Goal: Information Seeking & Learning: Learn about a topic

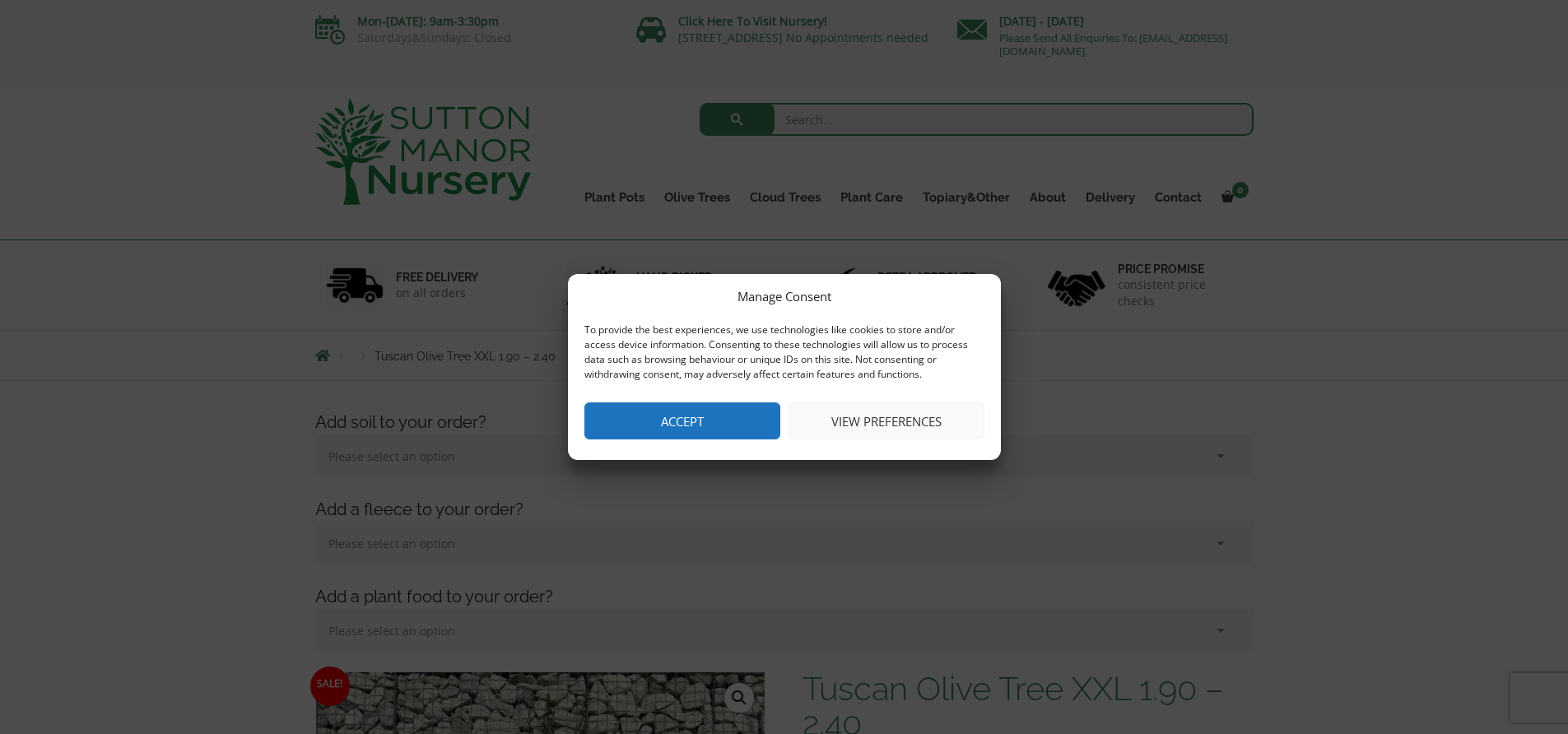
click at [643, 406] on button "Accept" at bounding box center [682, 421] width 196 height 37
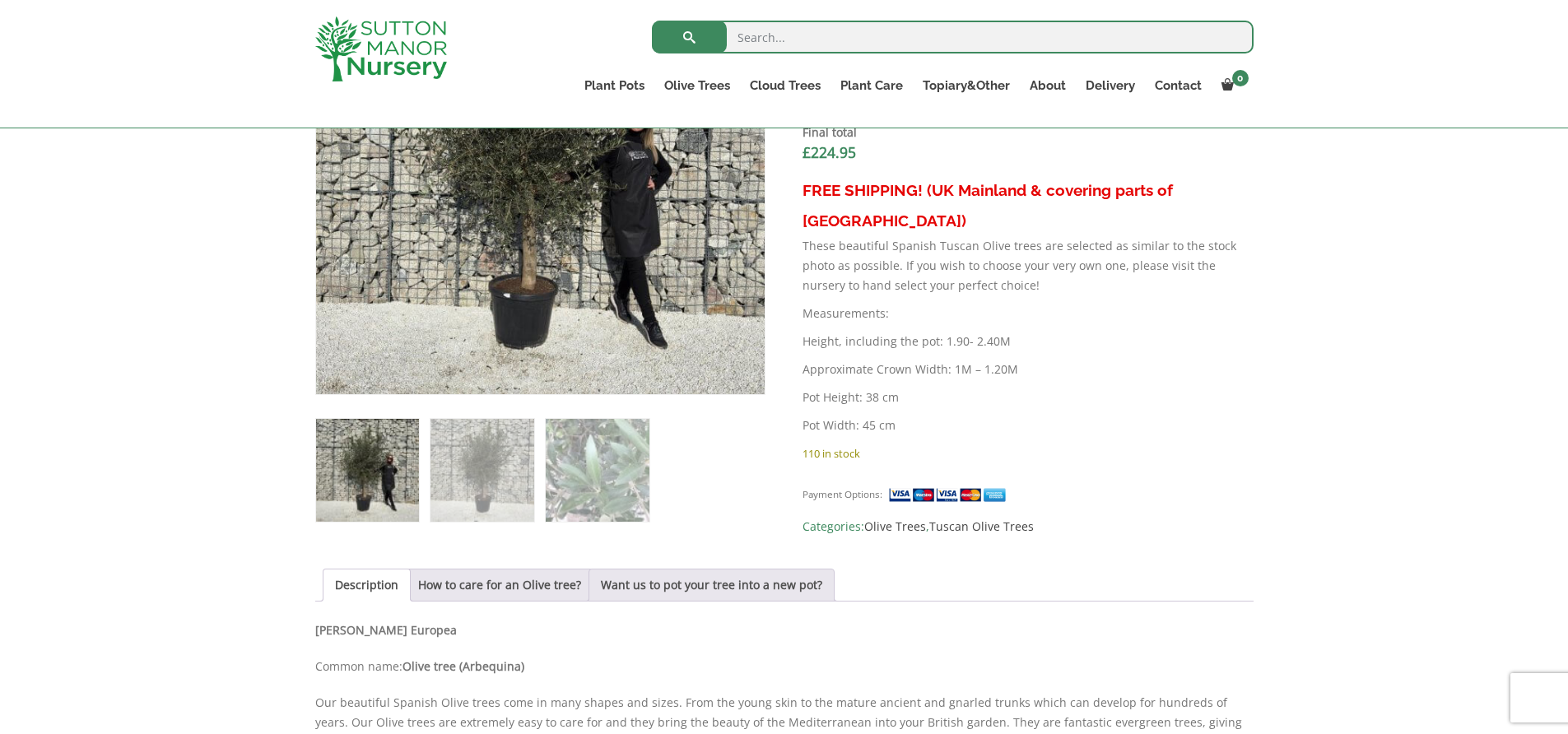
scroll to position [698, 0]
click at [482, 458] on img at bounding box center [482, 468] width 103 height 103
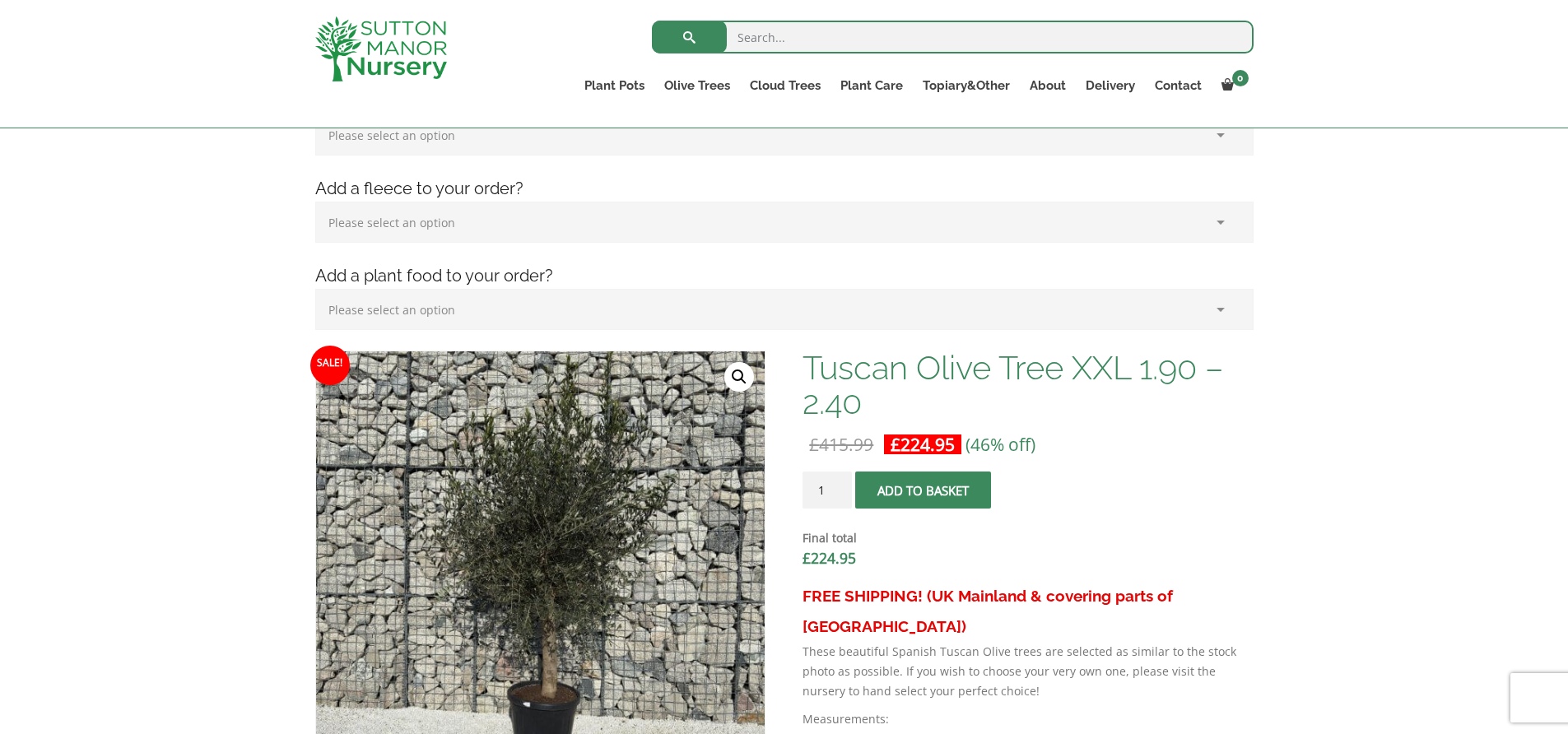
scroll to position [203, 0]
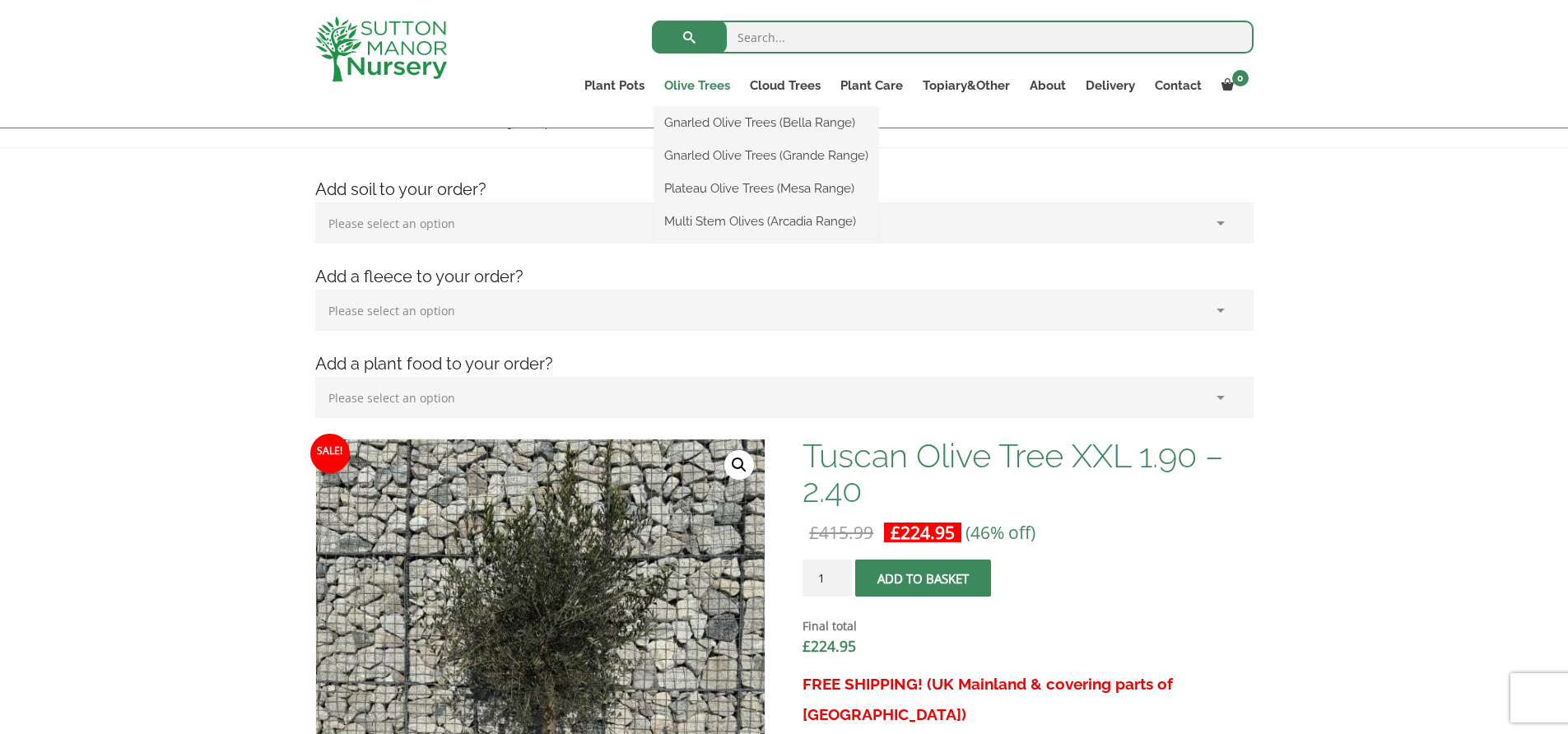
click at [708, 85] on link "Olive Trees" at bounding box center [697, 85] width 85 height 23
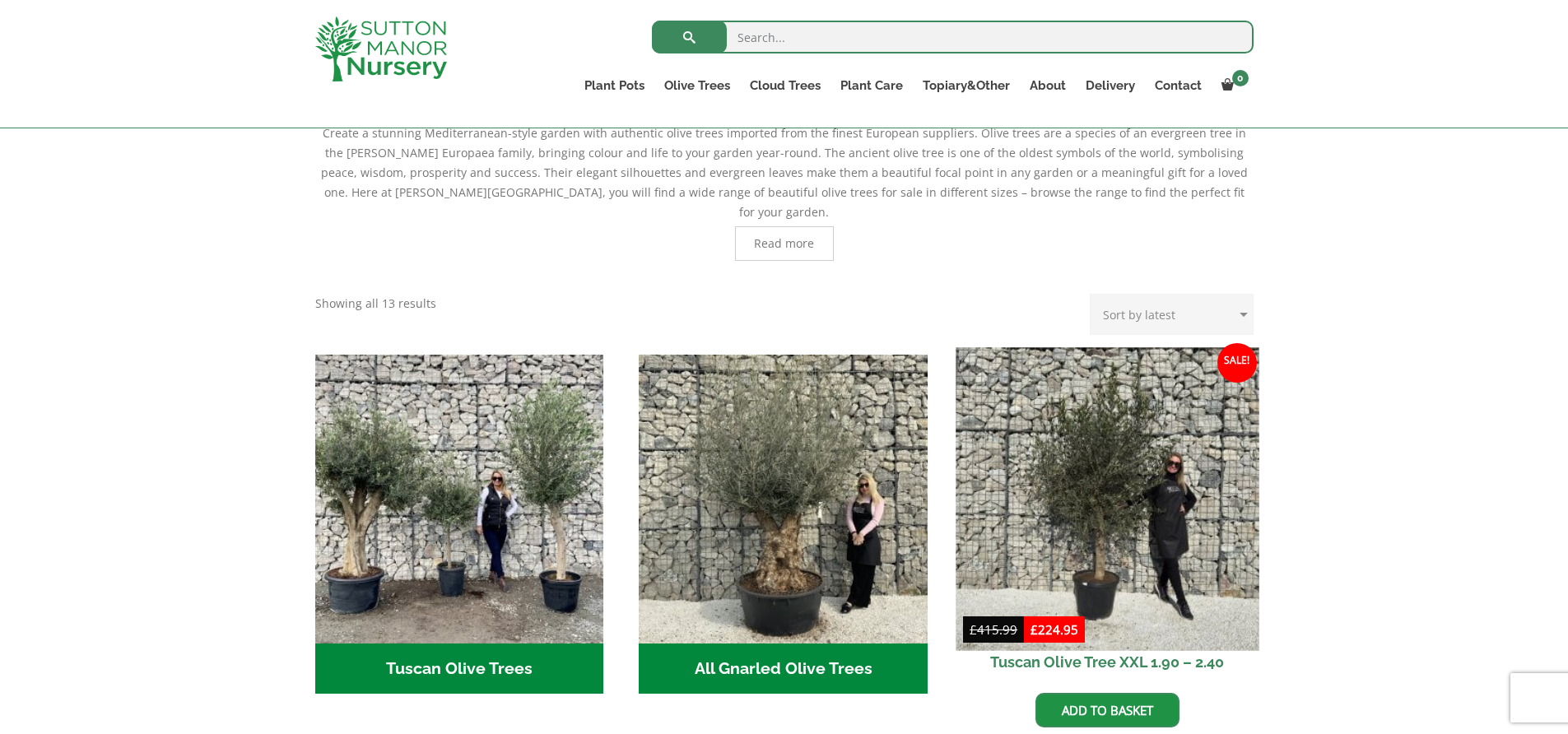
scroll to position [485, 0]
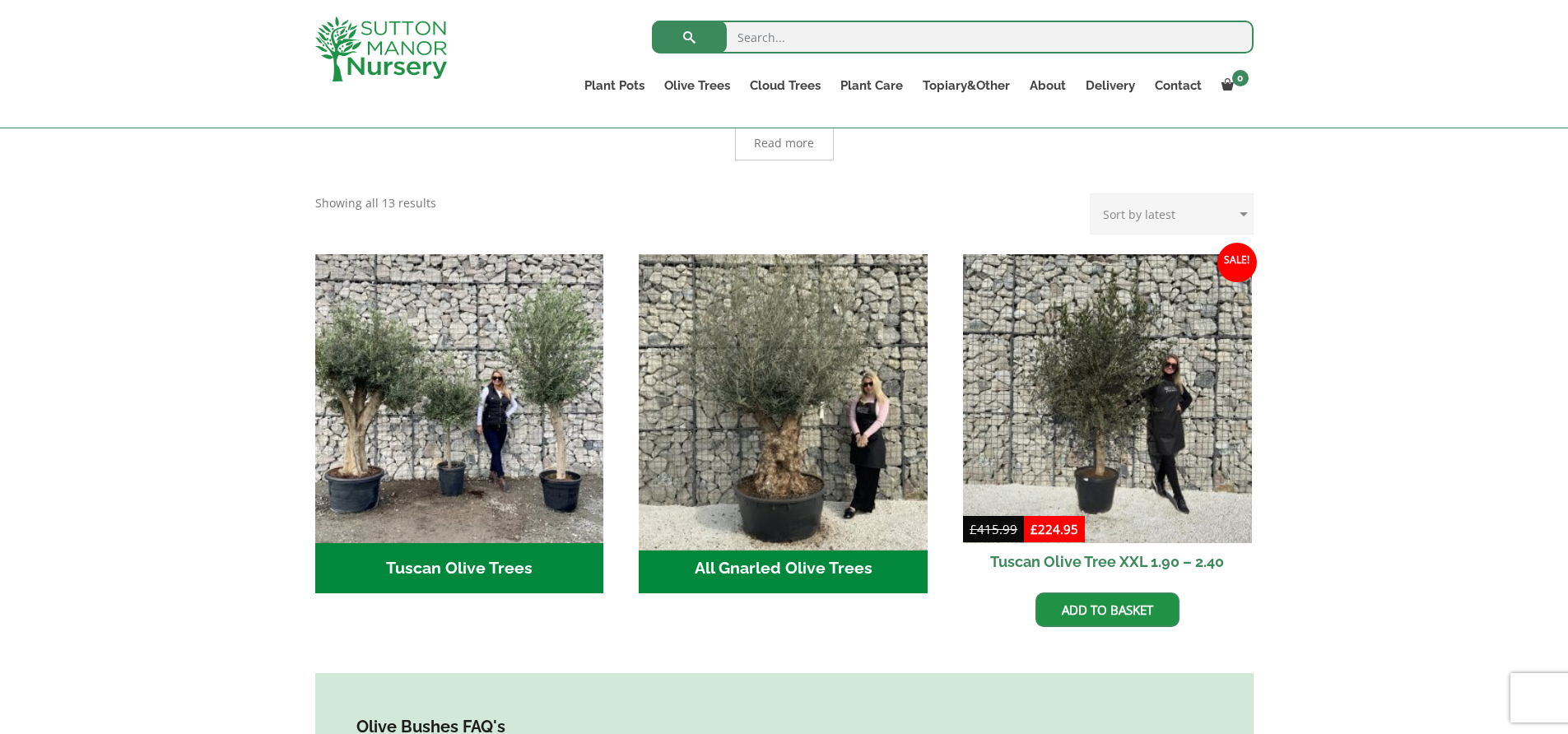
click at [785, 388] on img "Visit product category All Gnarled Olive Trees" at bounding box center [783, 398] width 303 height 302
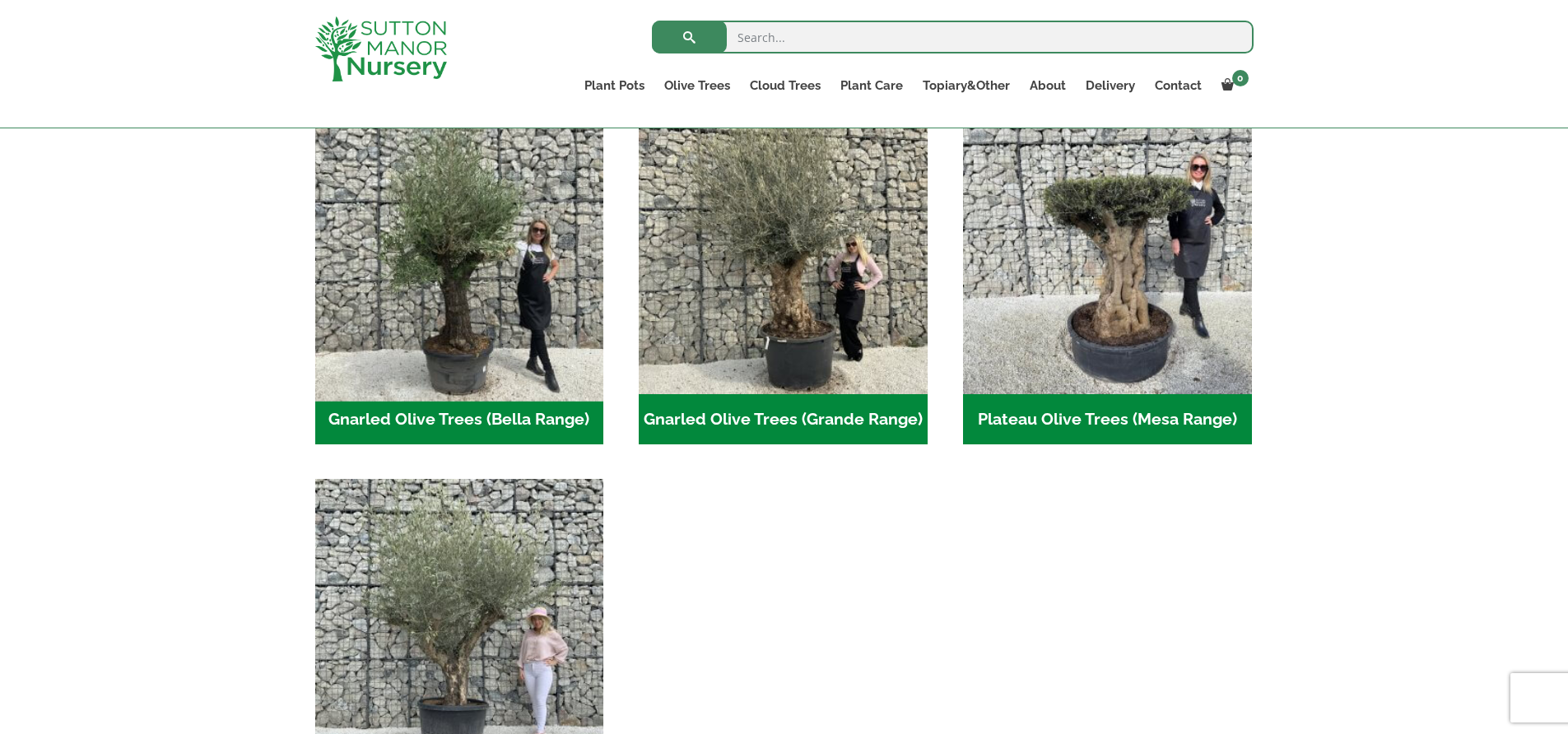
scroll to position [360, 0]
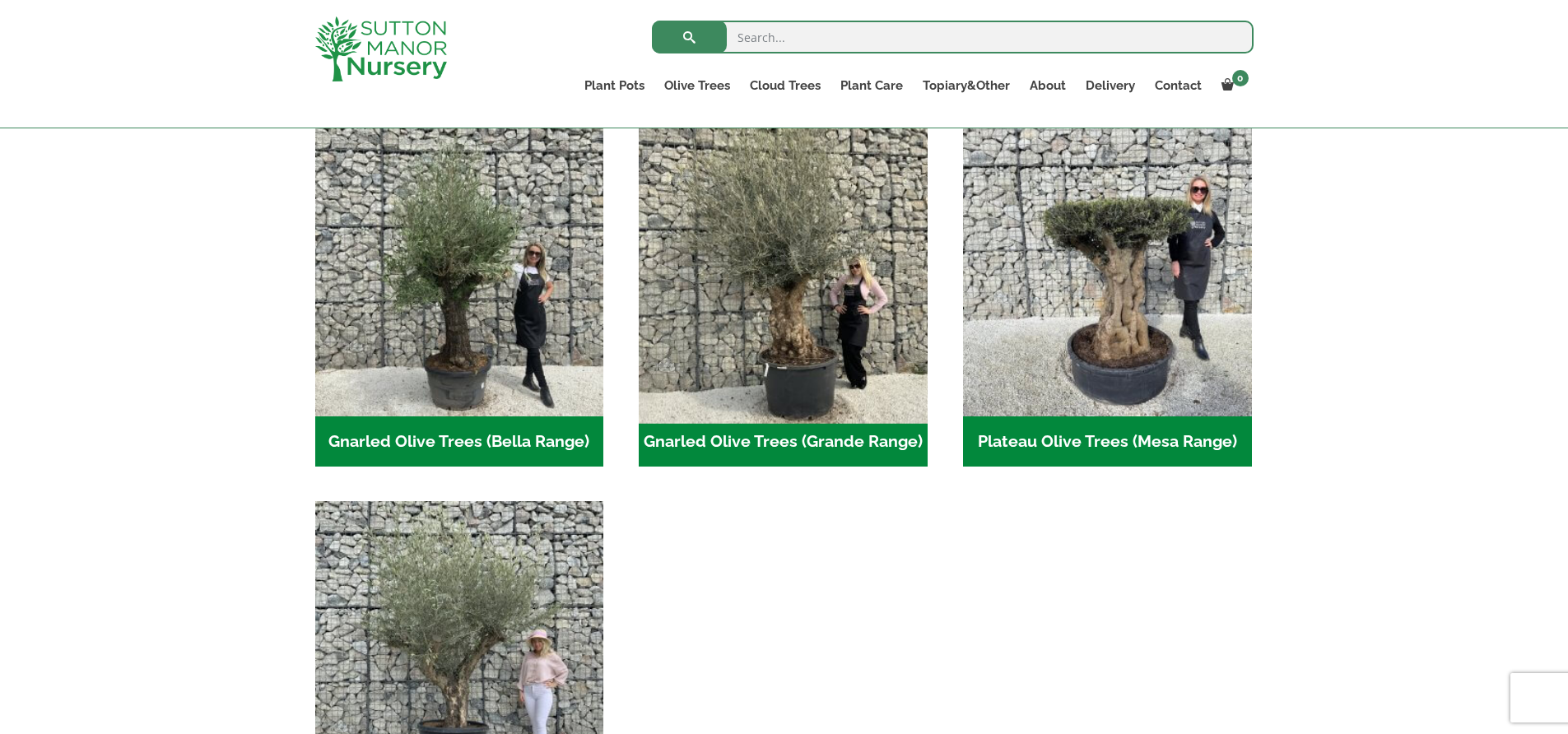
click at [775, 371] on img "Visit product category Gnarled Olive Trees (Grande Range)" at bounding box center [783, 271] width 303 height 302
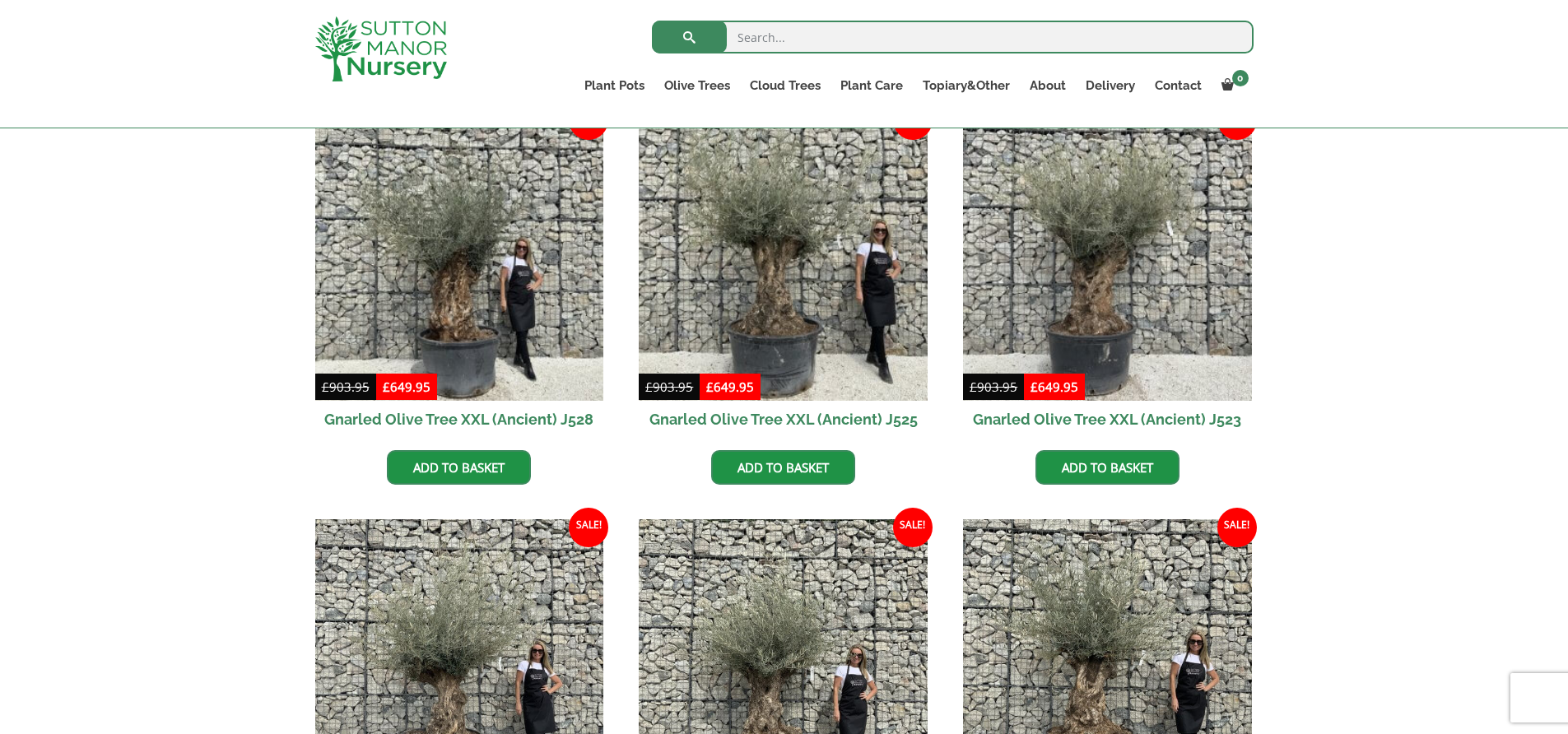
scroll to position [519, 0]
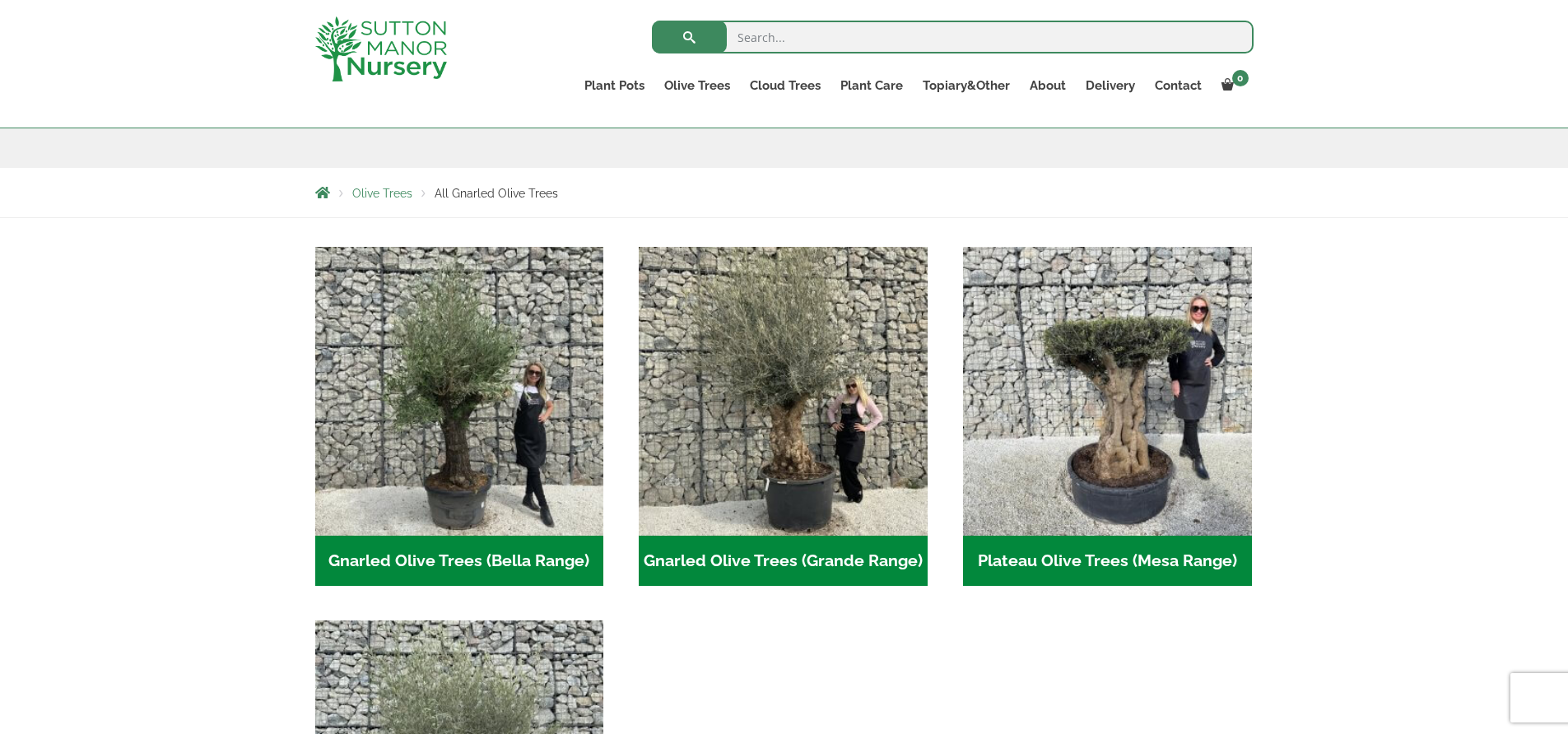
scroll to position [111, 0]
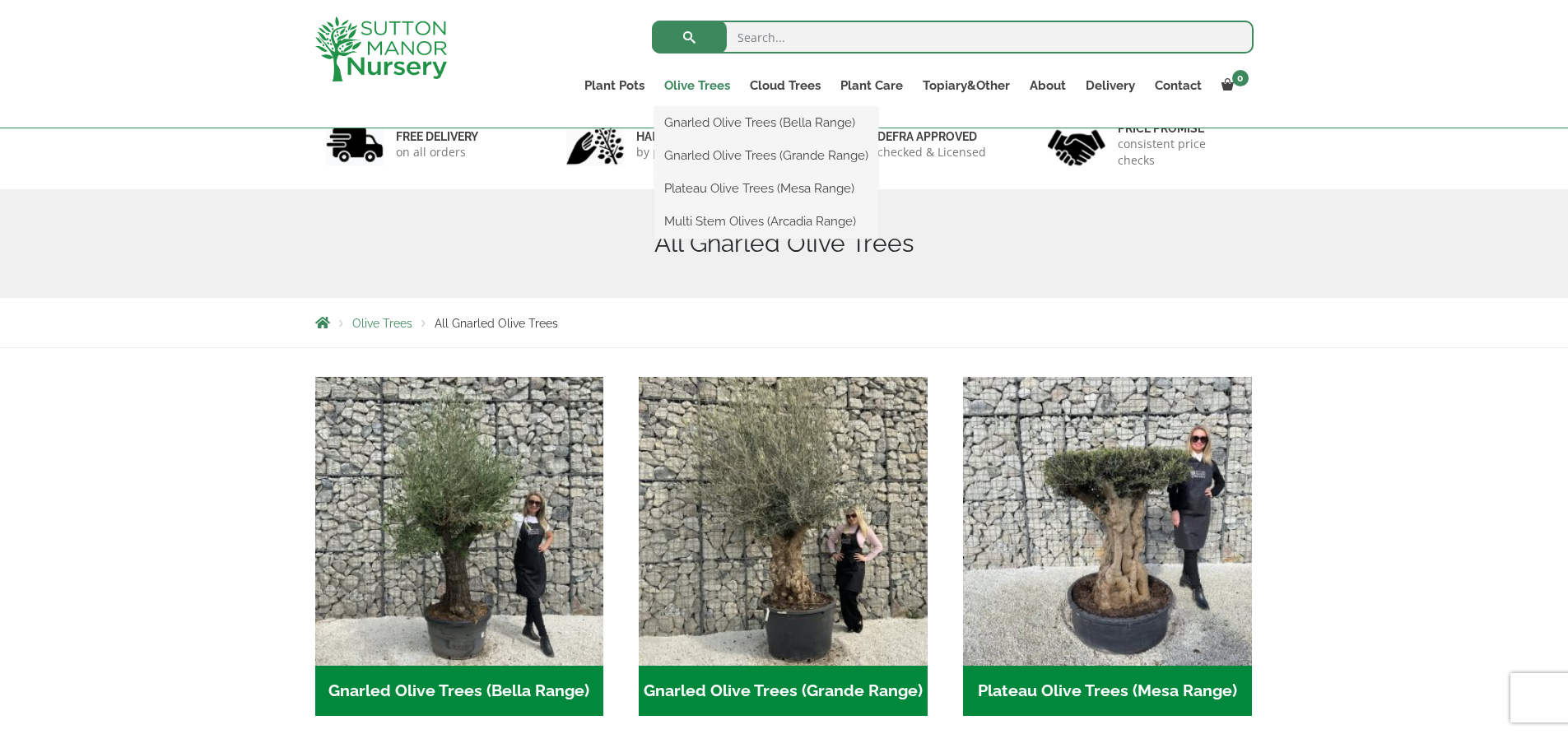
click at [716, 85] on link "Olive Trees" at bounding box center [697, 85] width 85 height 23
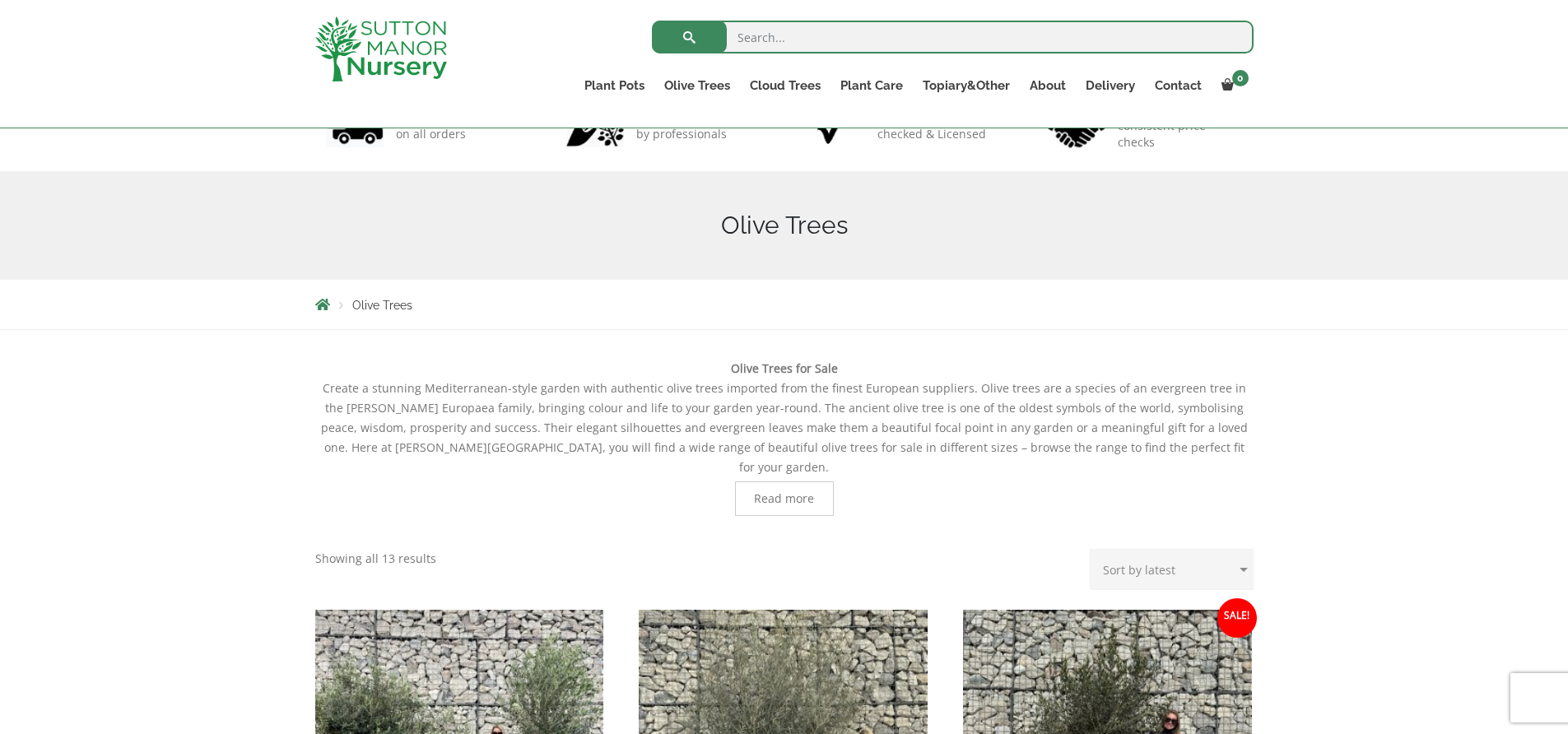
scroll to position [448, 0]
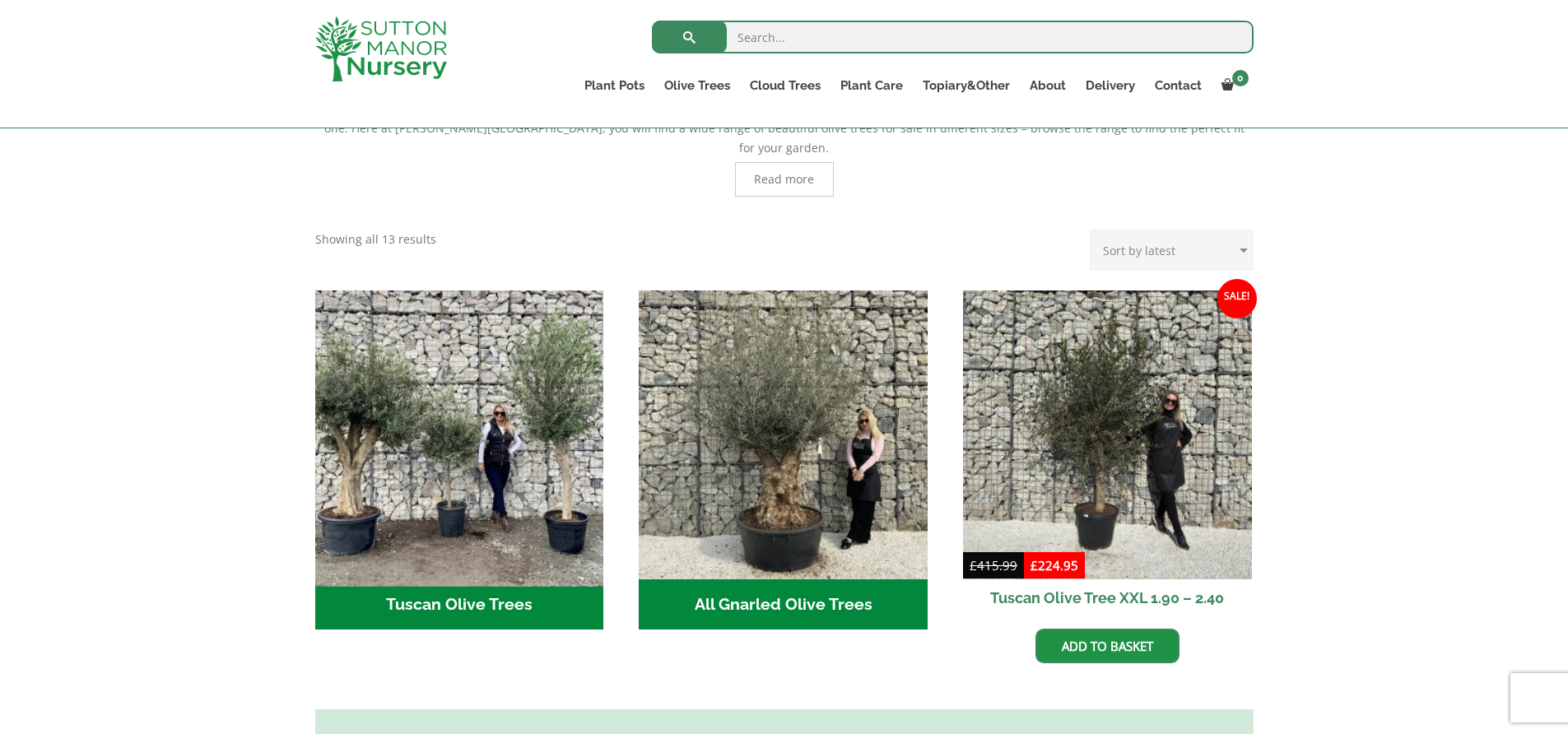
click at [466, 520] on img "Visit product category Tuscan Olive Trees" at bounding box center [459, 433] width 303 height 302
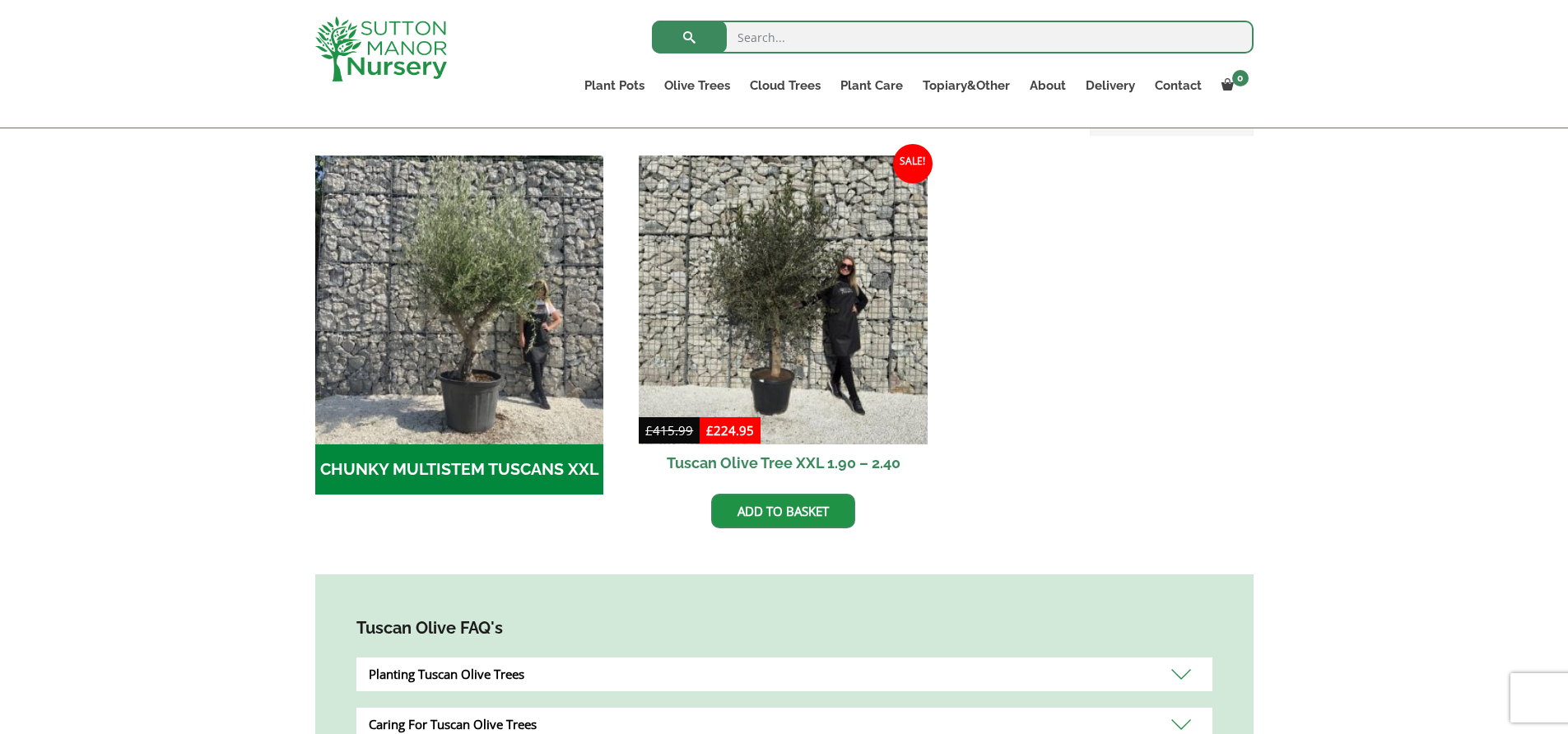
scroll to position [475, 0]
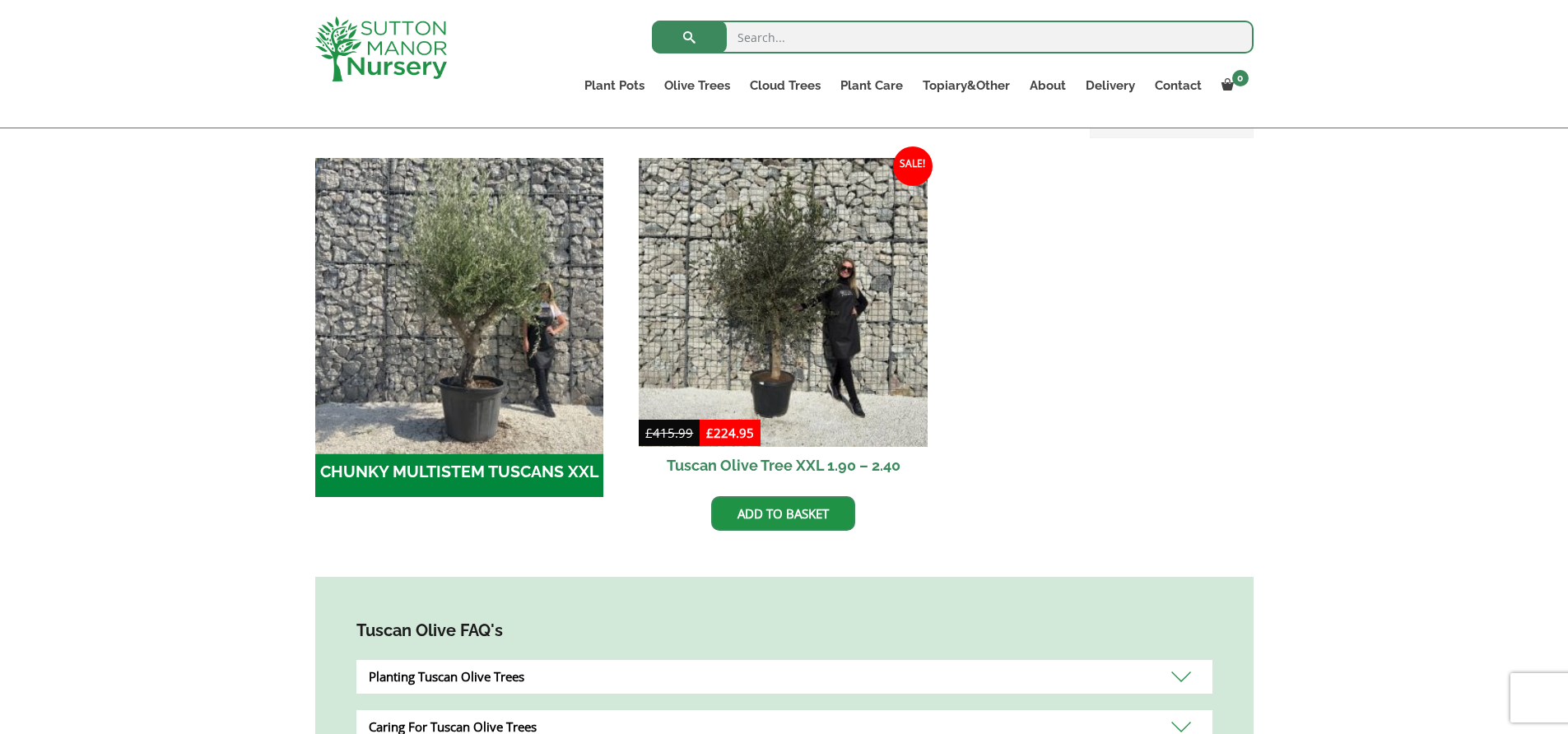
click at [442, 365] on img "Visit product category CHUNKY MULTISTEM TUSCANS XXL" at bounding box center [459, 301] width 303 height 302
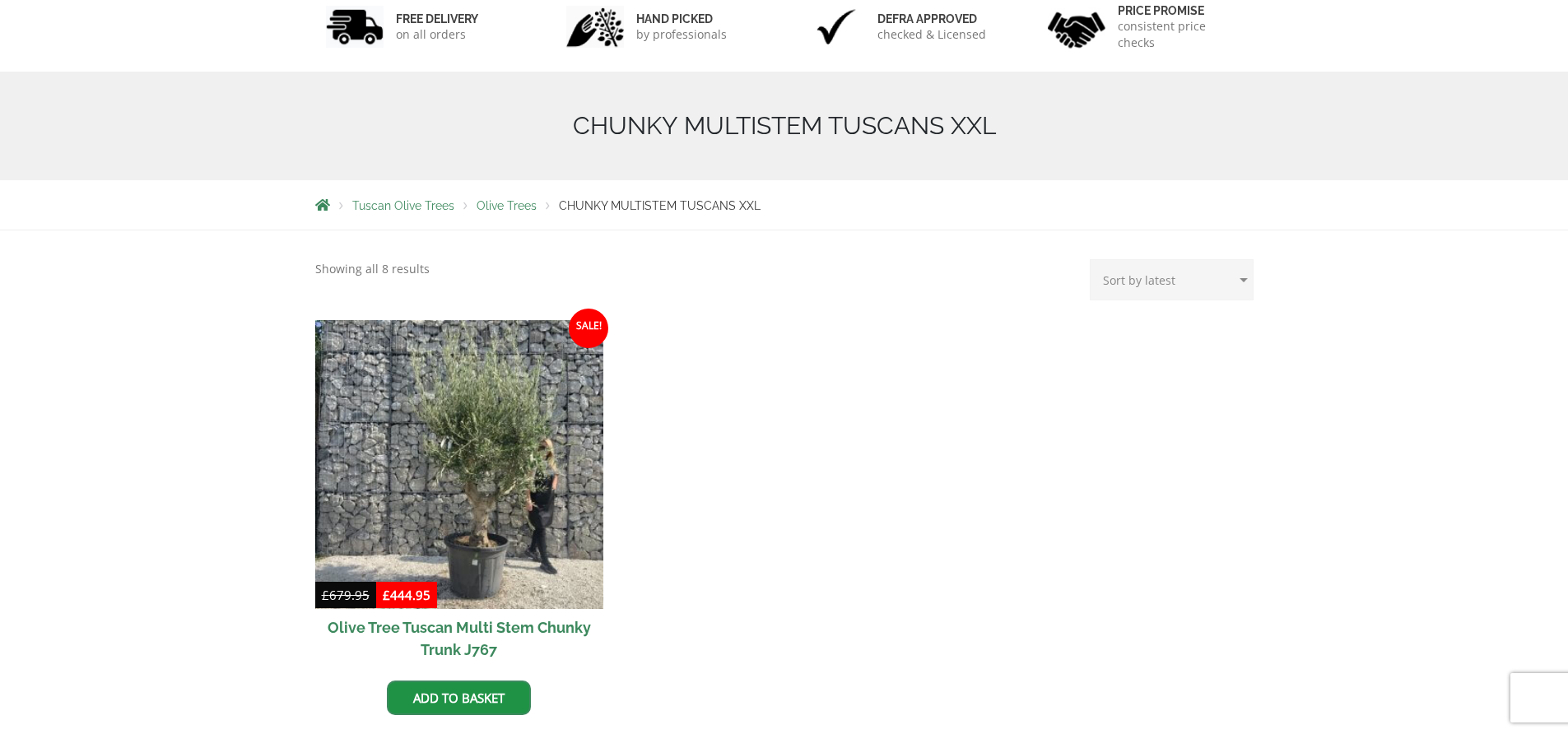
scroll to position [271, 0]
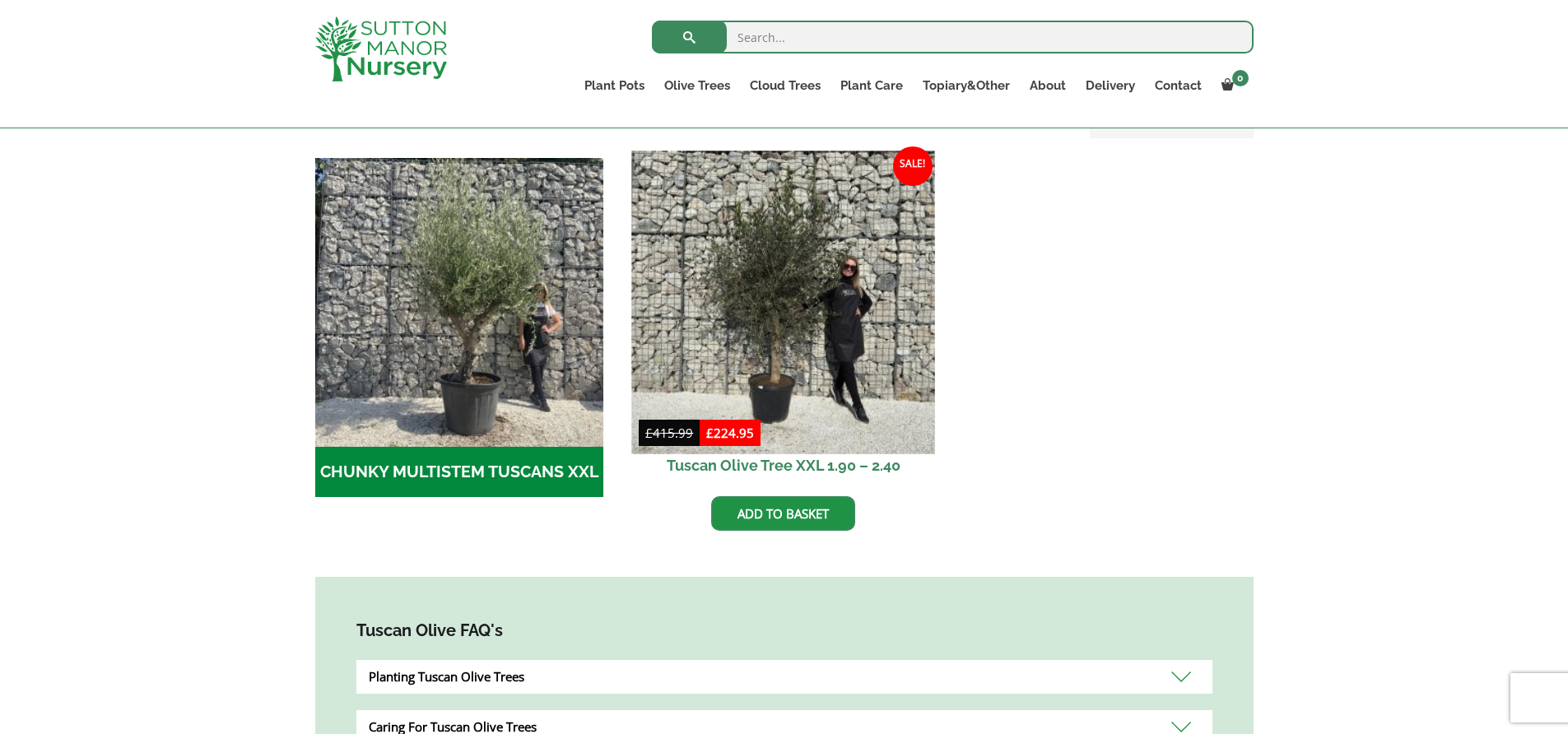
click at [747, 342] on img at bounding box center [783, 301] width 303 height 302
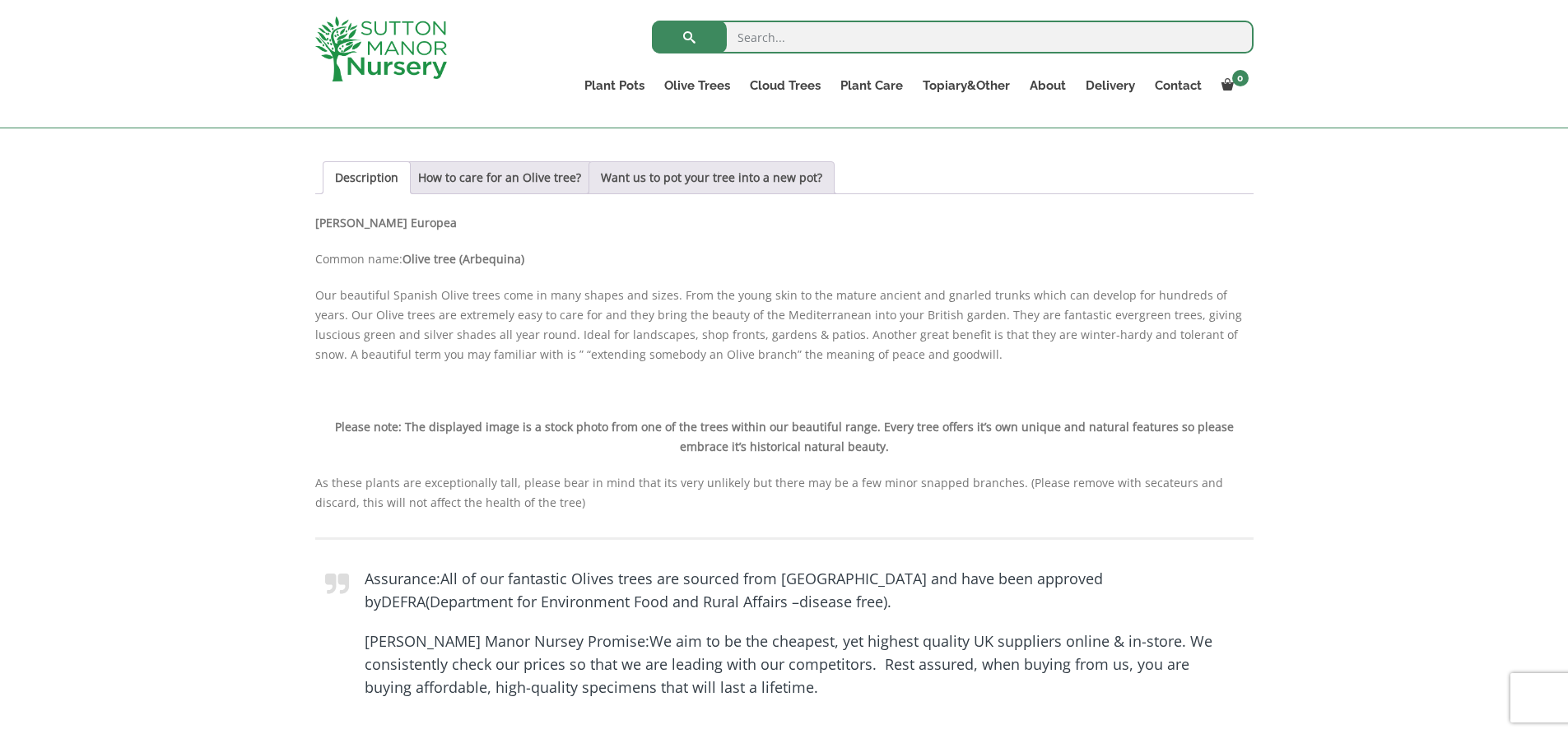
scroll to position [1103, 0]
click at [779, 107] on ul "Ilex Crenata Cloud Trees Castlewellan Ligustrum Pom Poms" at bounding box center [820, 155] width 159 height 98
click at [785, 84] on link "Cloud Trees" at bounding box center [785, 85] width 91 height 23
click at [811, 126] on link "Ilex Crenata Cloud Trees" at bounding box center [820, 123] width 159 height 24
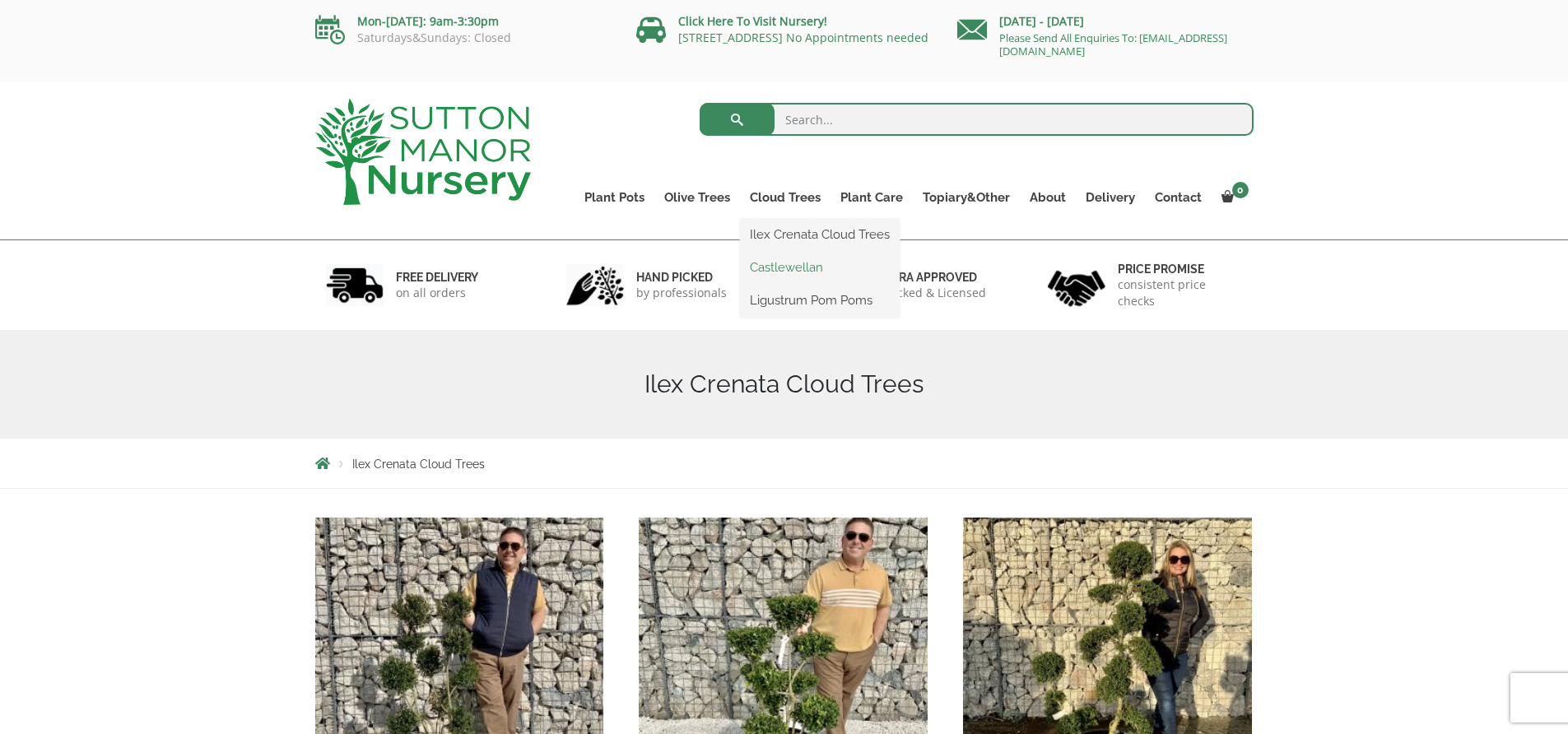
click at [788, 260] on link "Castlewellan" at bounding box center [820, 267] width 159 height 24
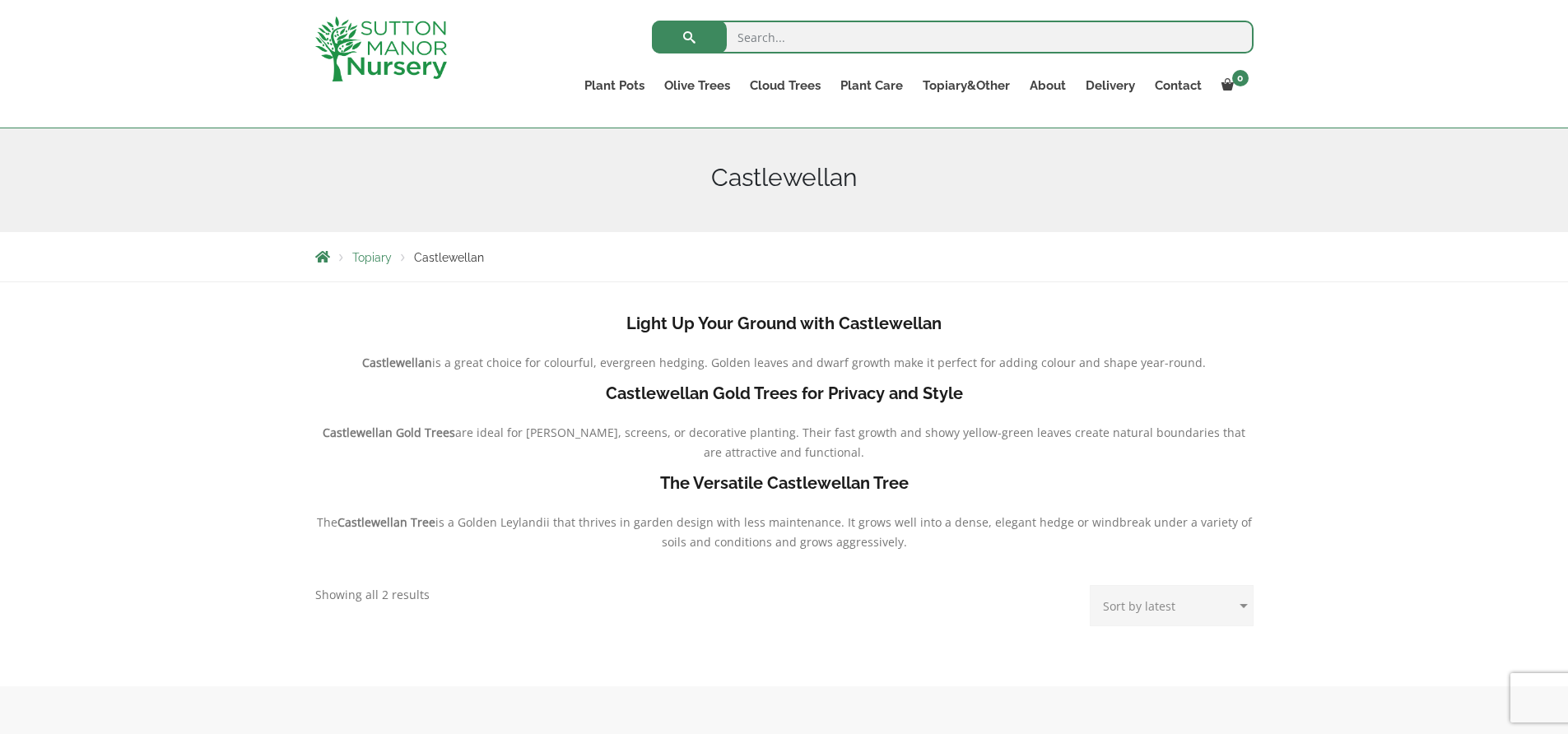
scroll to position [16, 0]
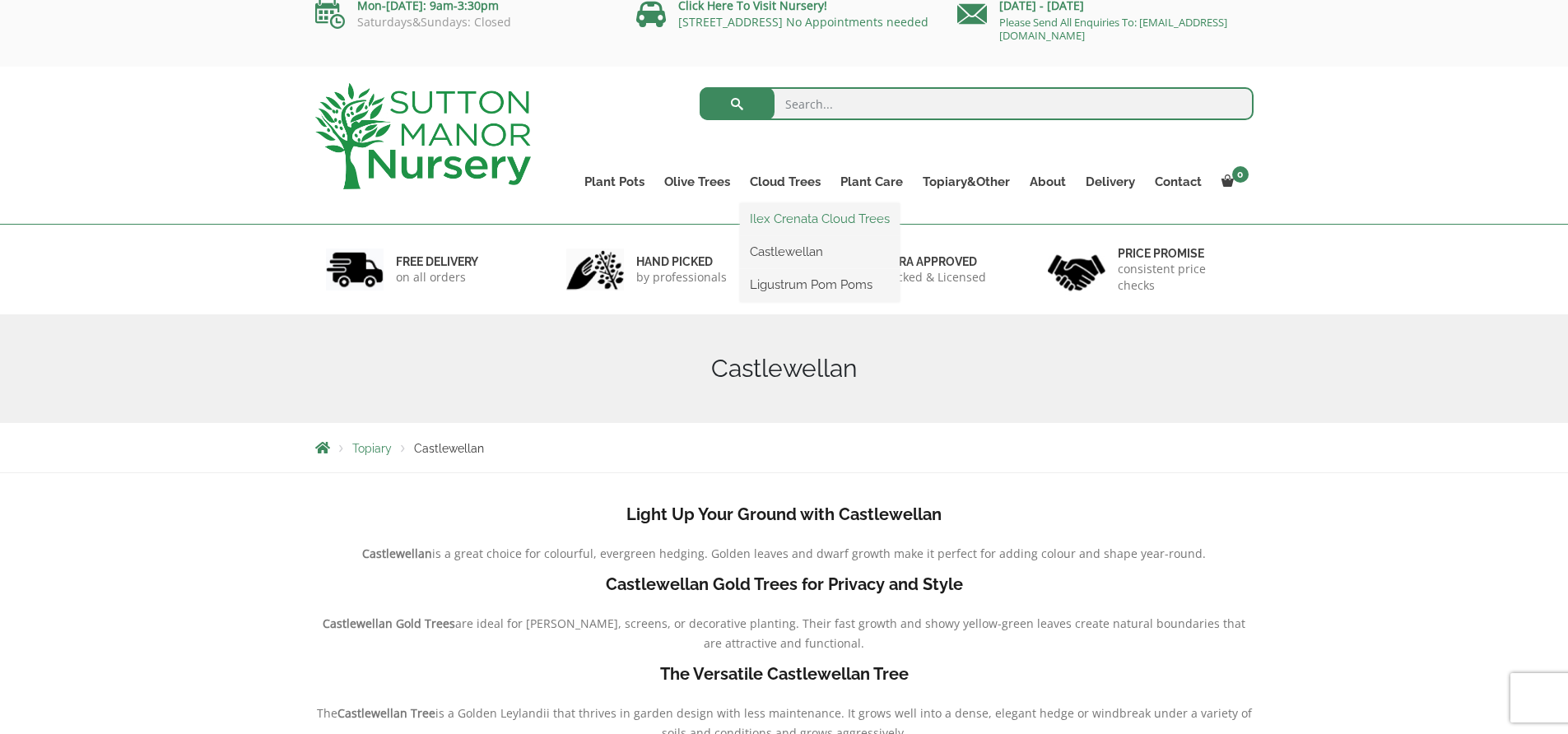
click at [793, 221] on link "Ilex Crenata Cloud Trees" at bounding box center [820, 219] width 159 height 24
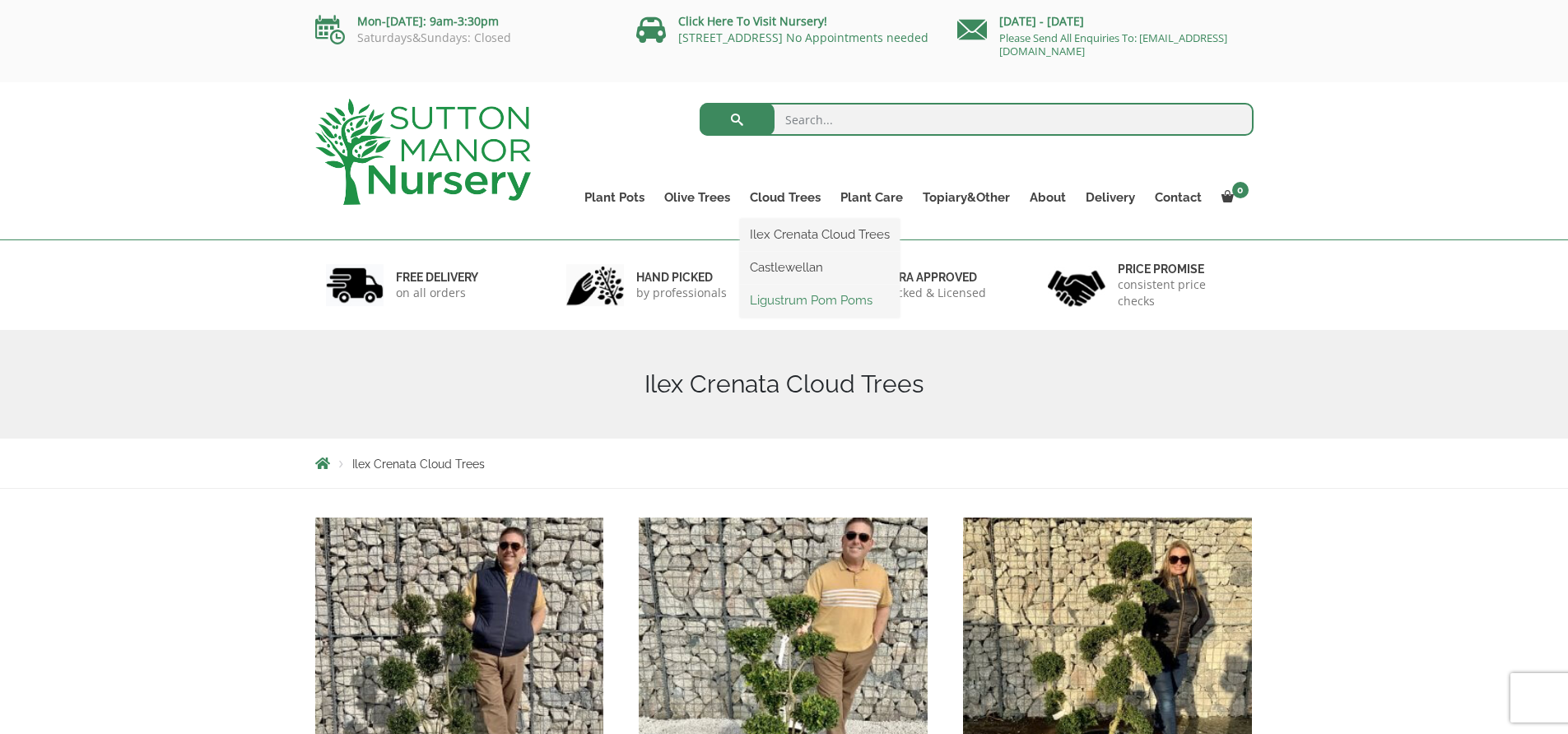
click at [797, 292] on link "Ligustrum Pom Poms" at bounding box center [820, 301] width 159 height 24
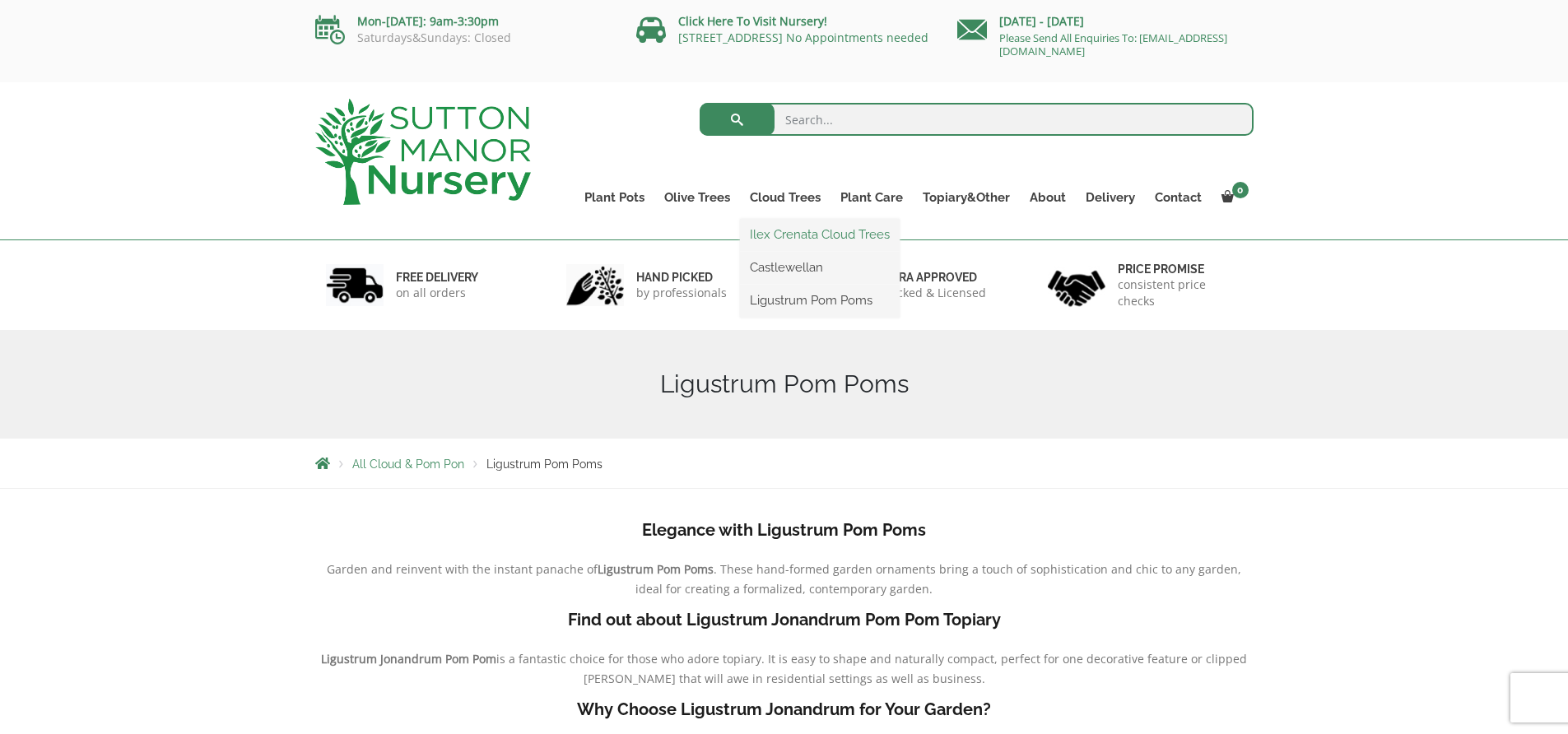
click at [806, 232] on link "Ilex Crenata Cloud Trees" at bounding box center [820, 234] width 159 height 24
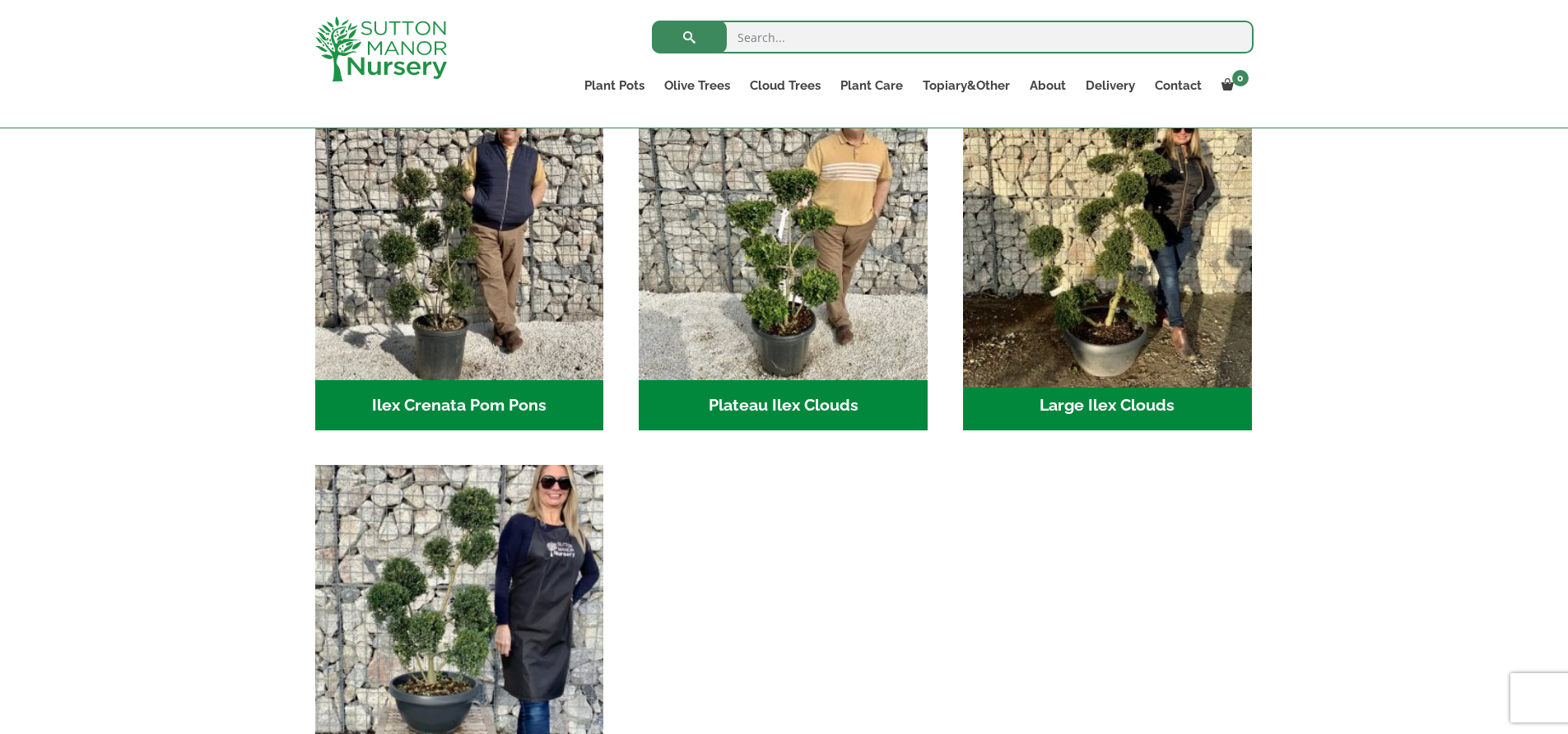
scroll to position [317, 0]
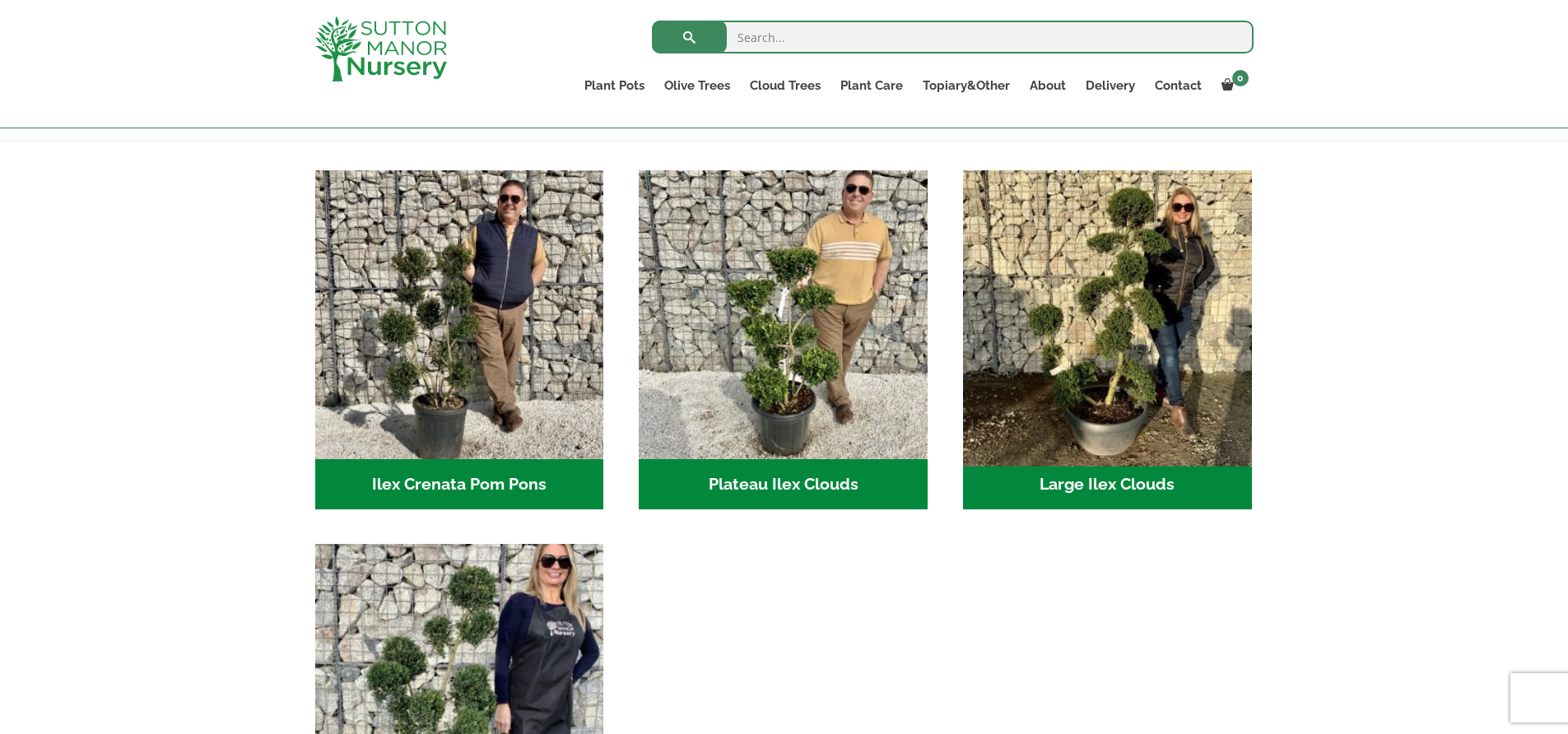
click at [1087, 350] on img "Visit product category Large Ilex Clouds" at bounding box center [1106, 314] width 303 height 302
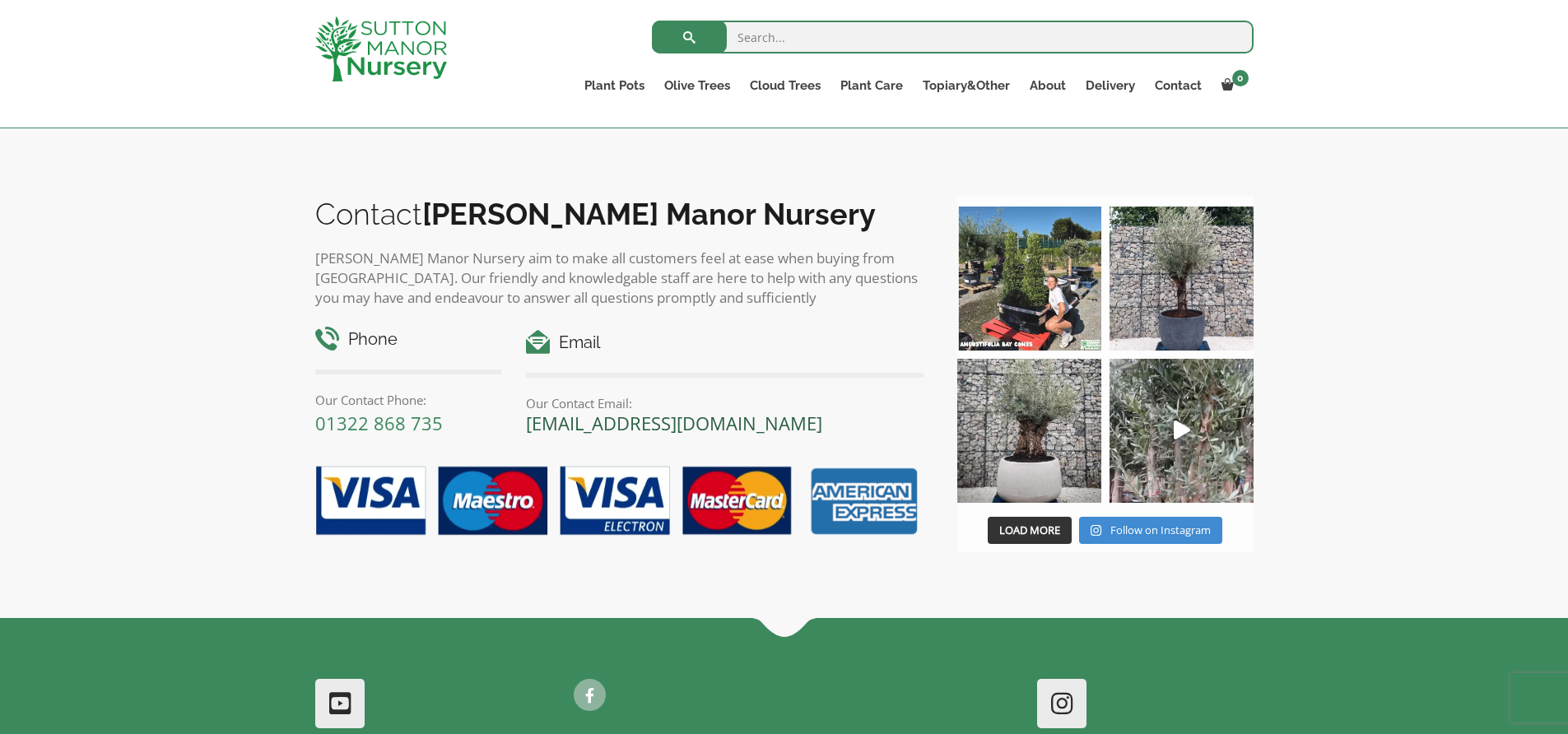
scroll to position [1079, 0]
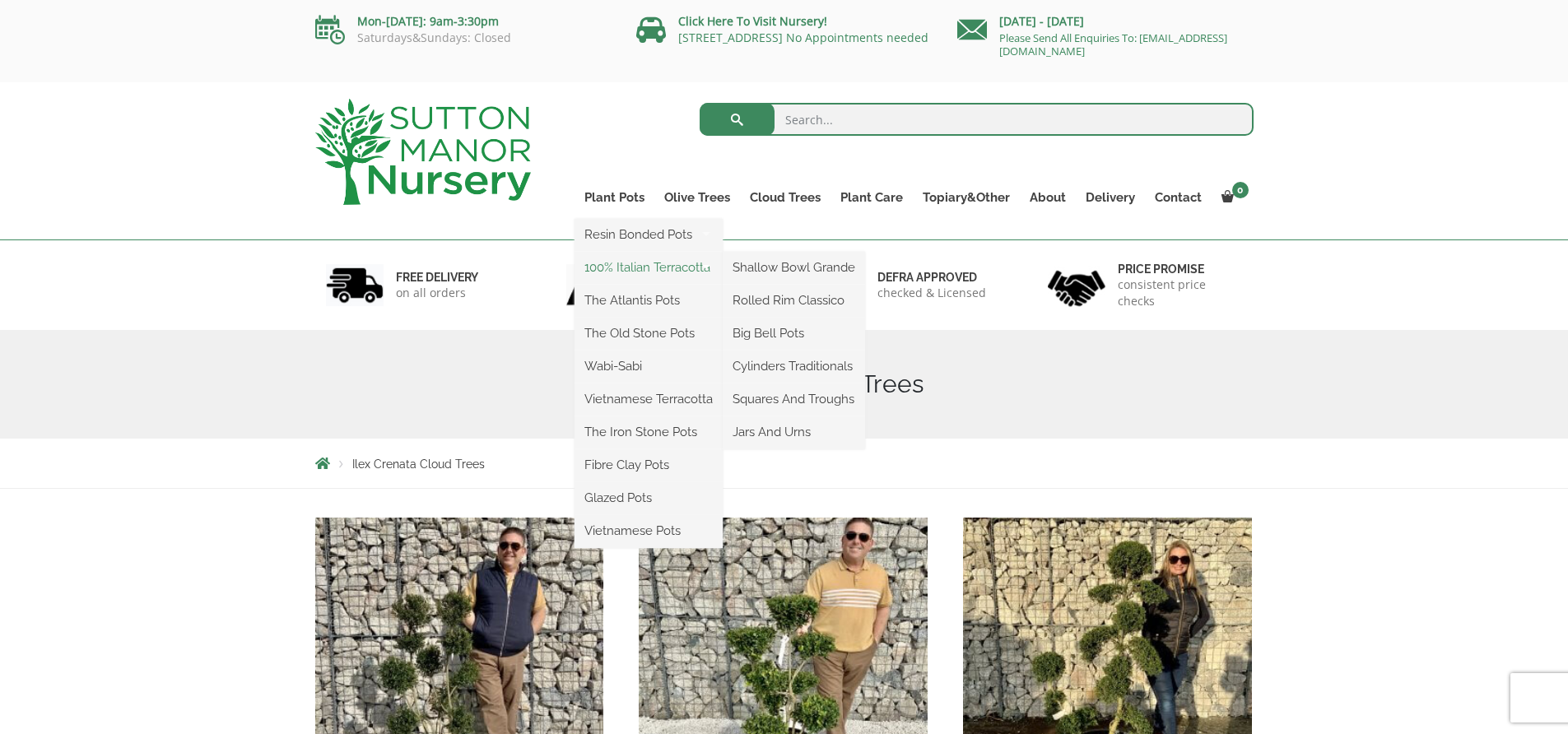
click at [656, 260] on link "100% Italian Terracotta" at bounding box center [648, 267] width 148 height 24
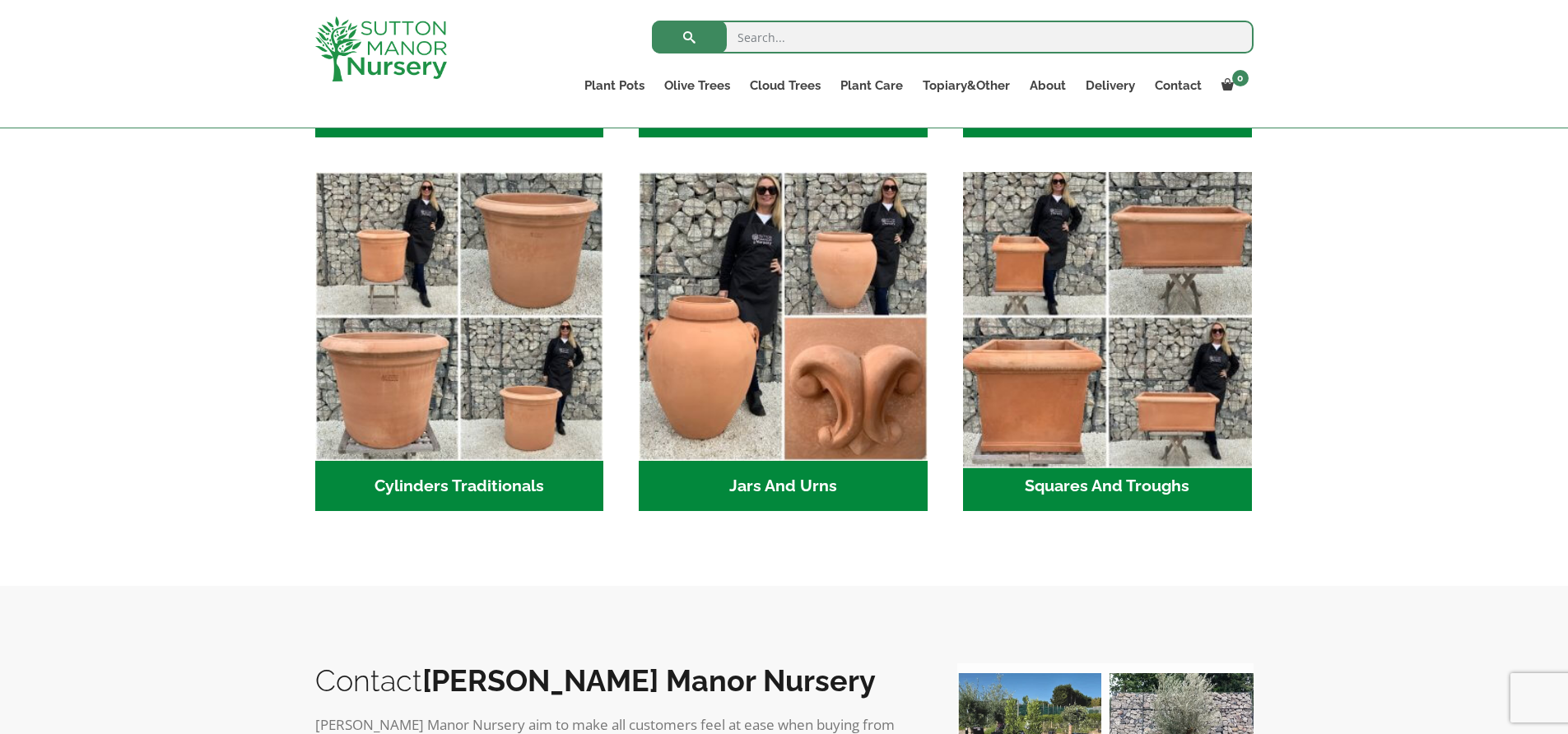
scroll to position [777, 0]
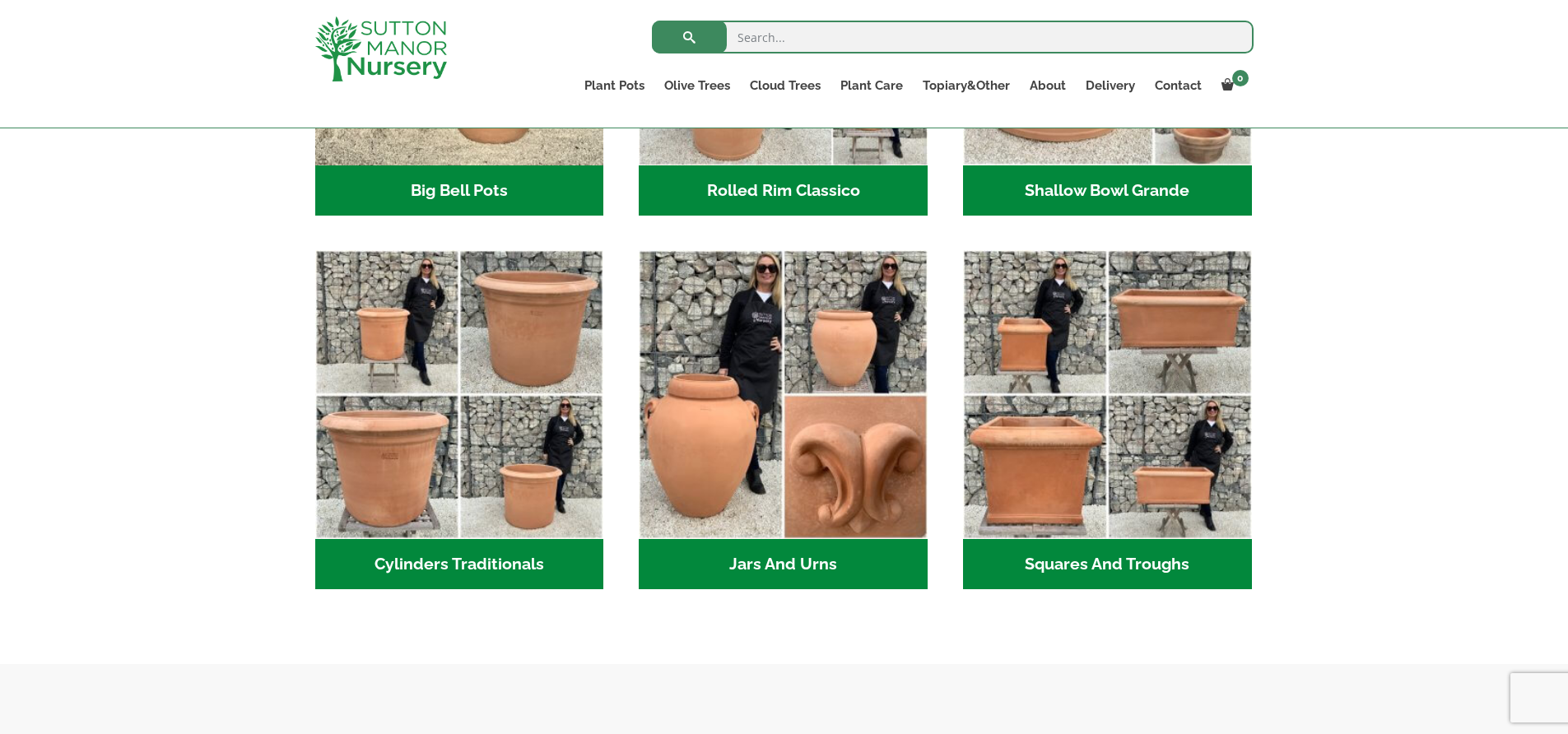
click at [810, 199] on h2 "Rolled Rim Classico (7)" at bounding box center [783, 191] width 288 height 51
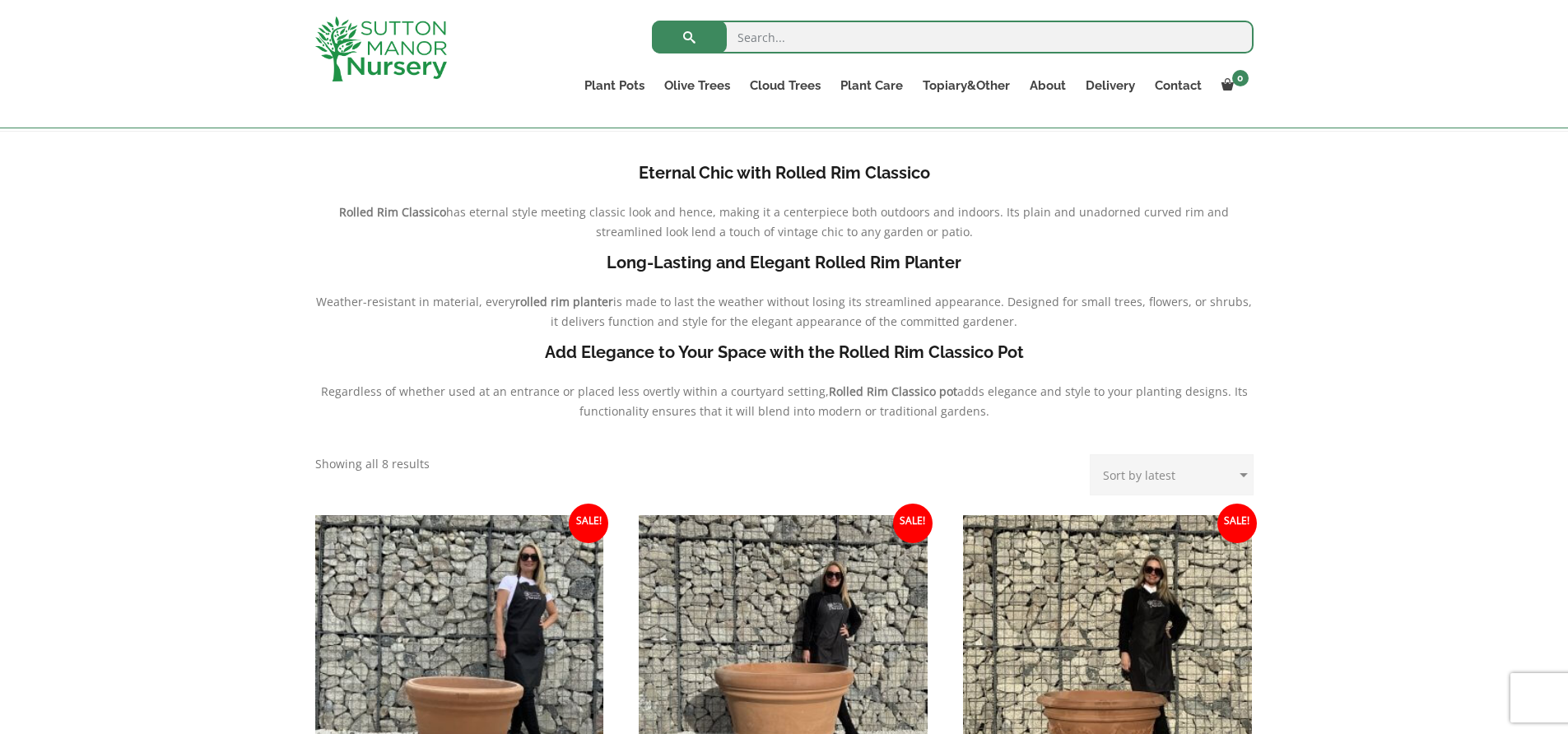
scroll to position [200, 0]
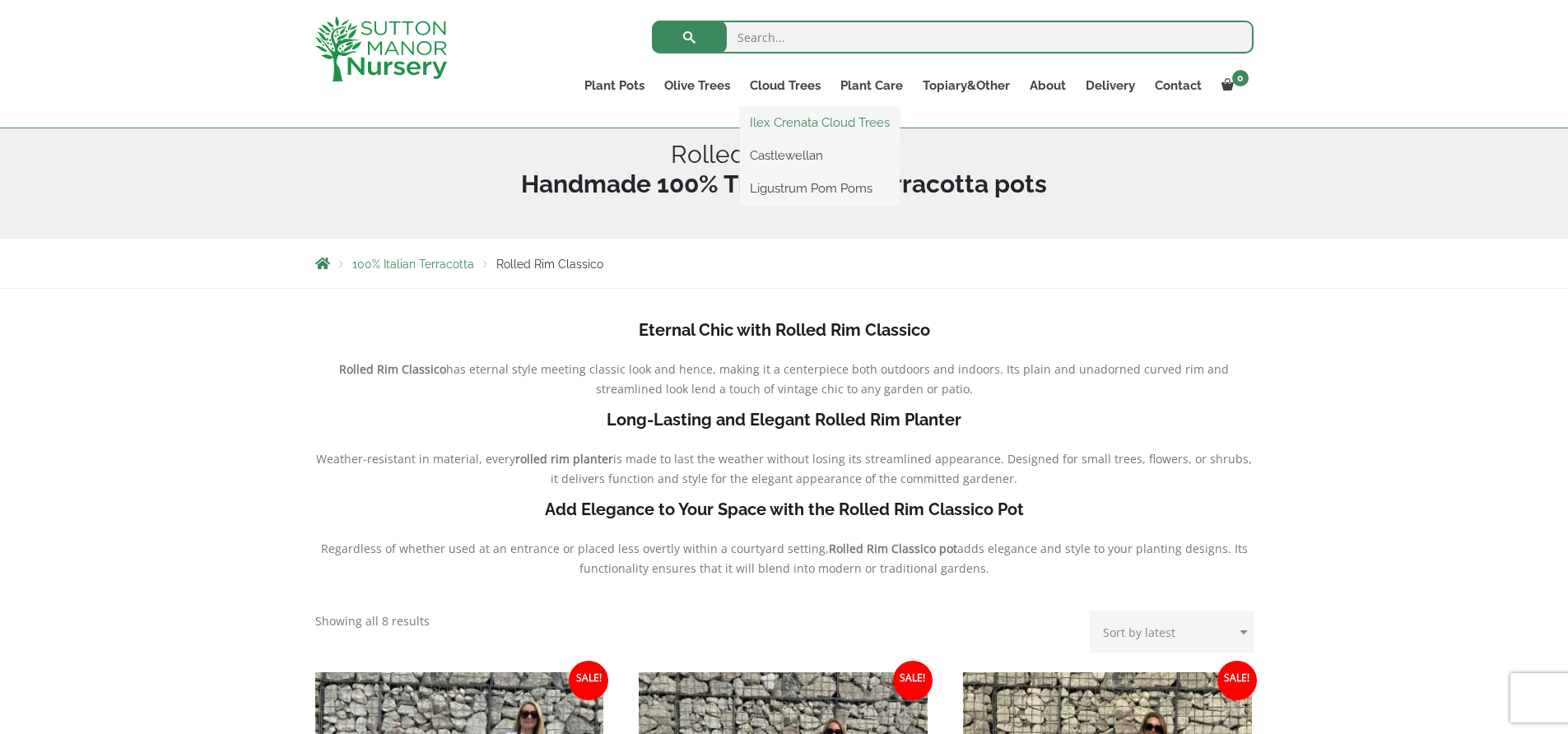
click at [836, 112] on link "Ilex Crenata Cloud Trees" at bounding box center [820, 123] width 159 height 24
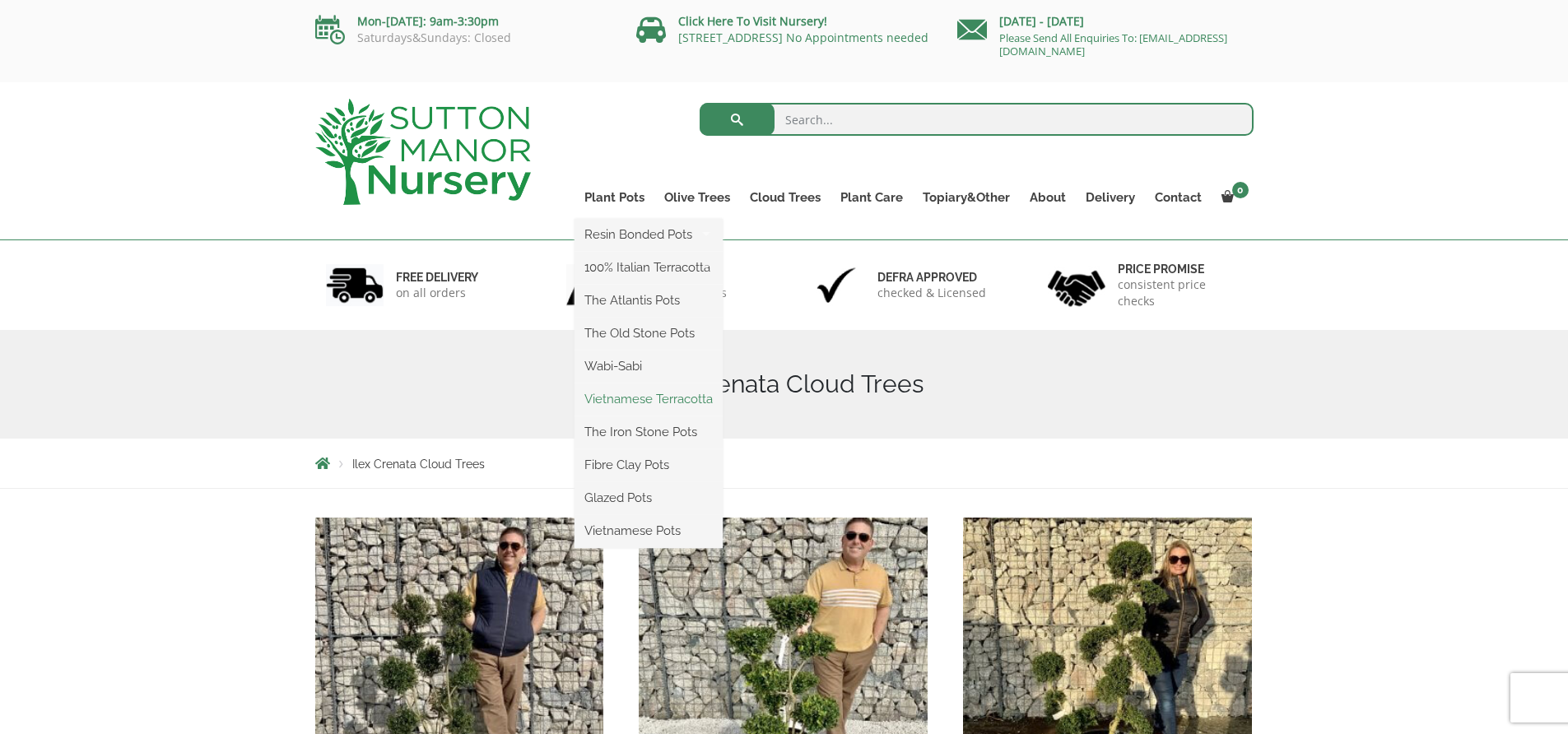
click at [669, 389] on link "Vietnamese Terracotta" at bounding box center [648, 399] width 148 height 24
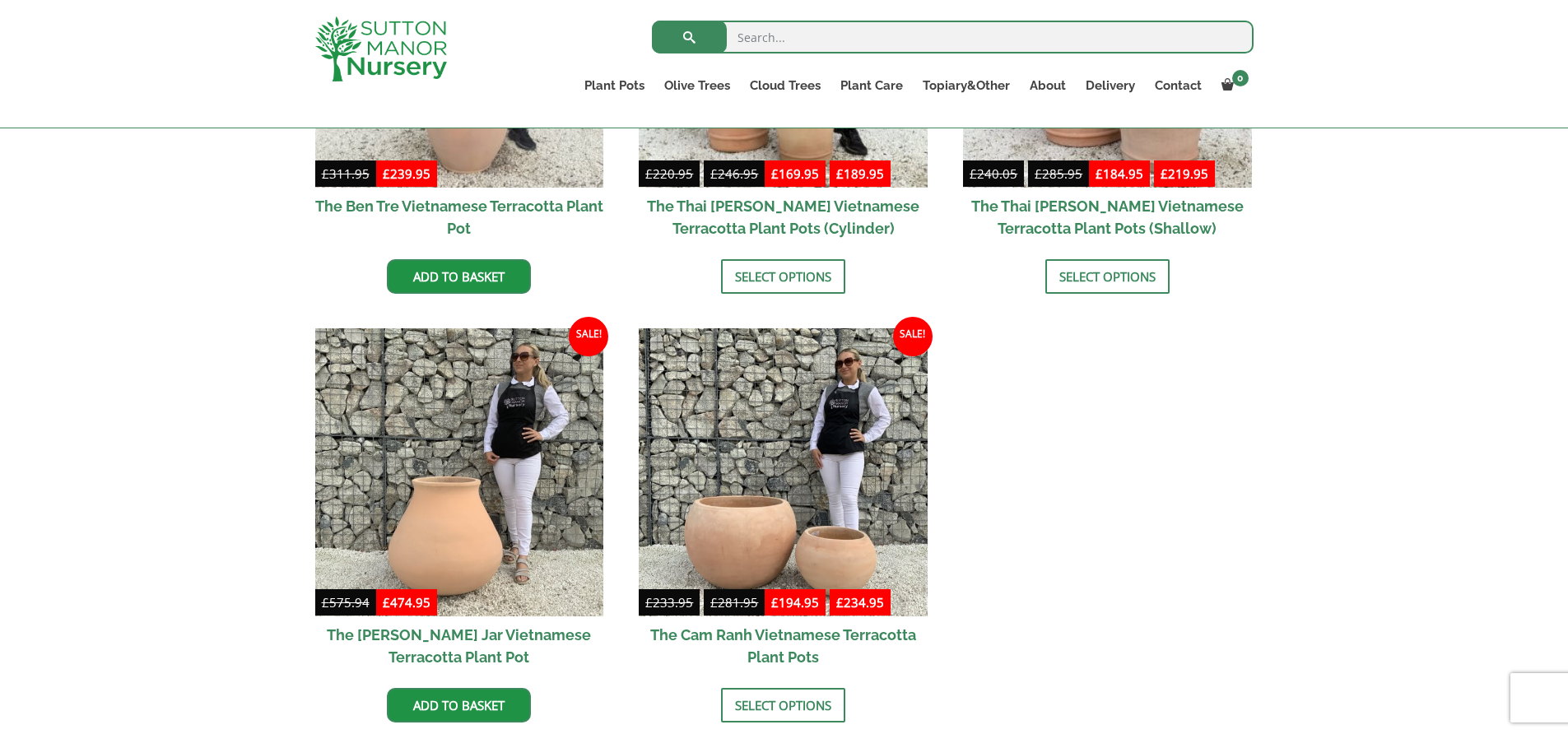
scroll to position [479, 0]
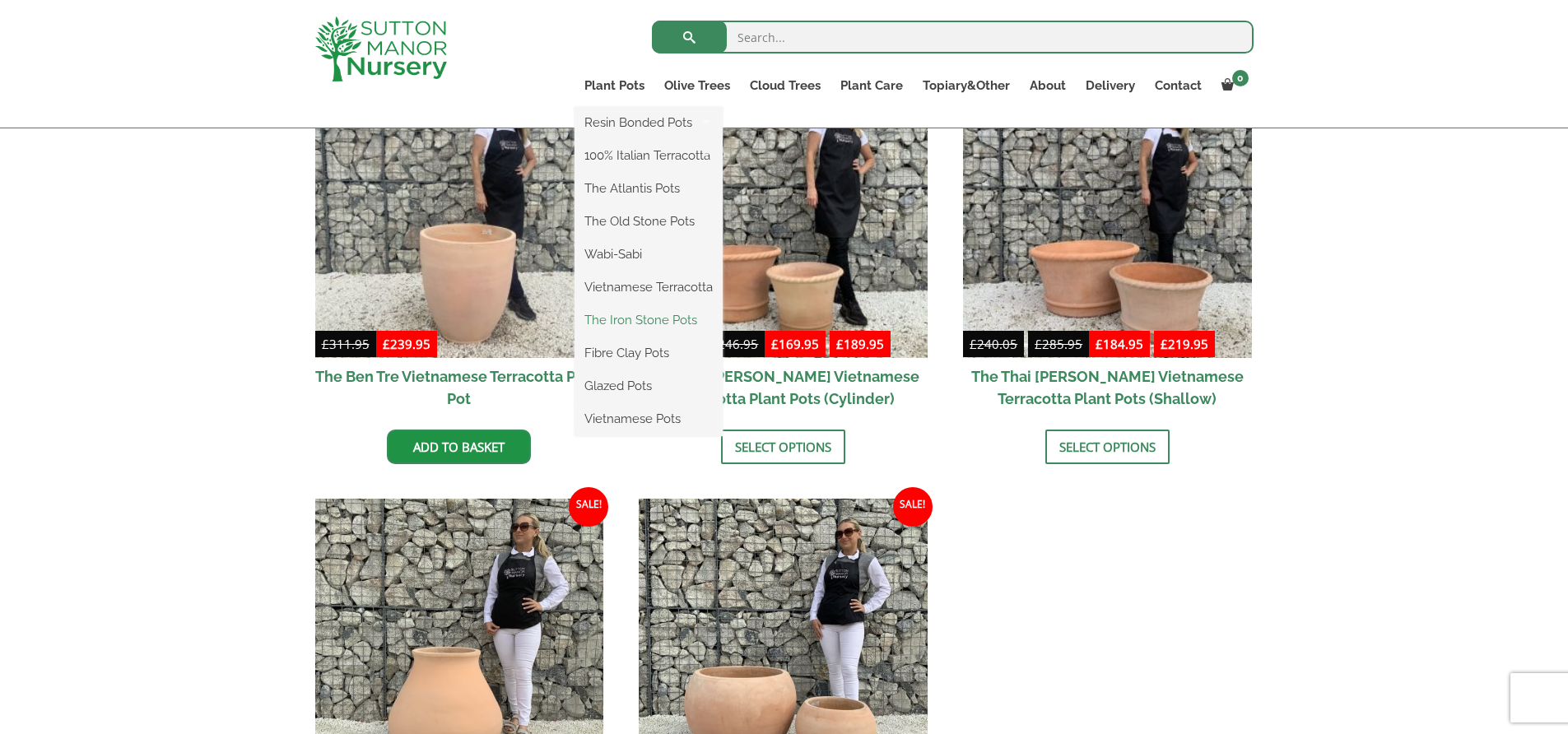
click at [681, 318] on link "The Iron Stone Pots" at bounding box center [648, 320] width 148 height 24
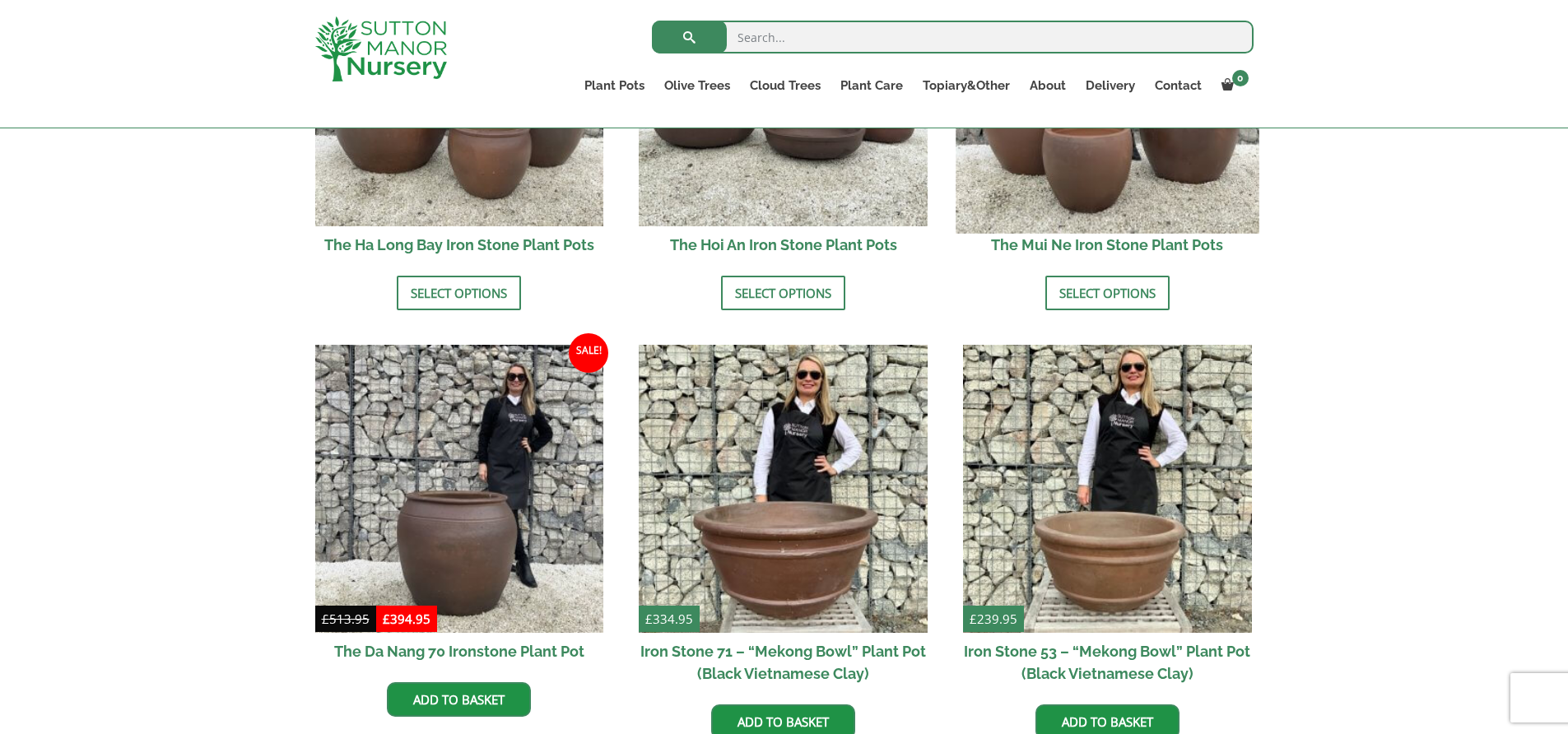
scroll to position [664, 0]
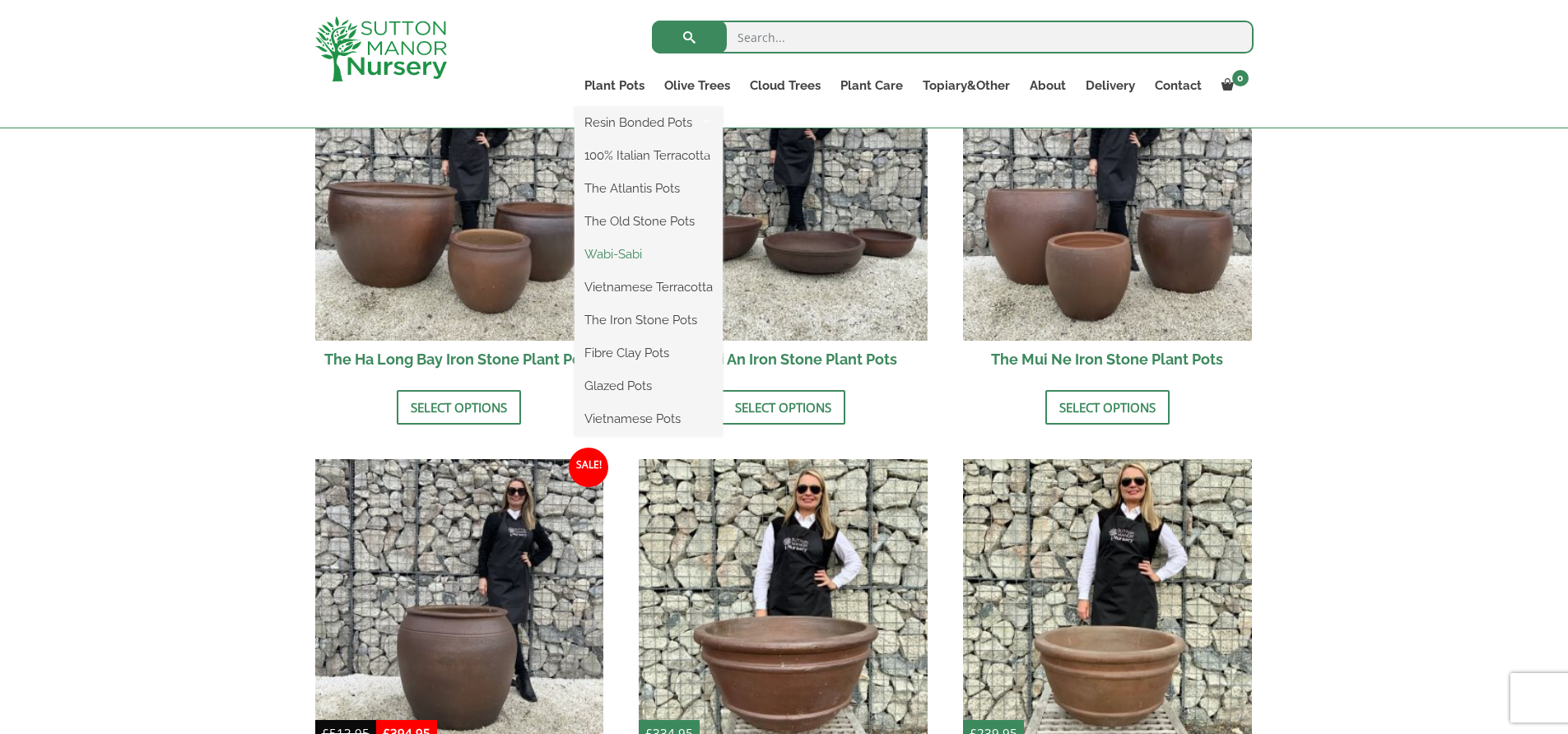
click at [626, 255] on link "Wabi-Sabi" at bounding box center [648, 254] width 148 height 24
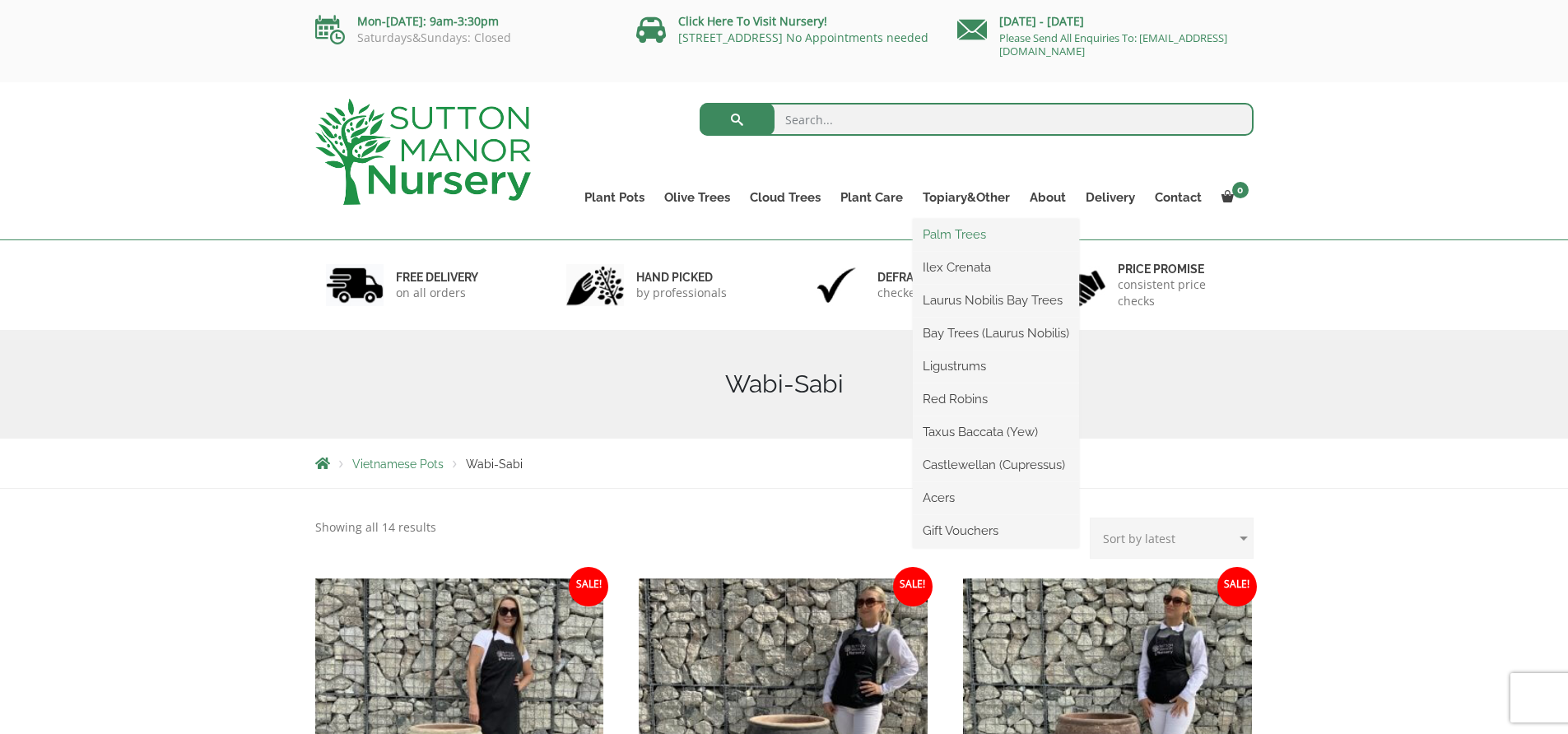
click at [986, 235] on link "Palm Trees" at bounding box center [995, 234] width 166 height 24
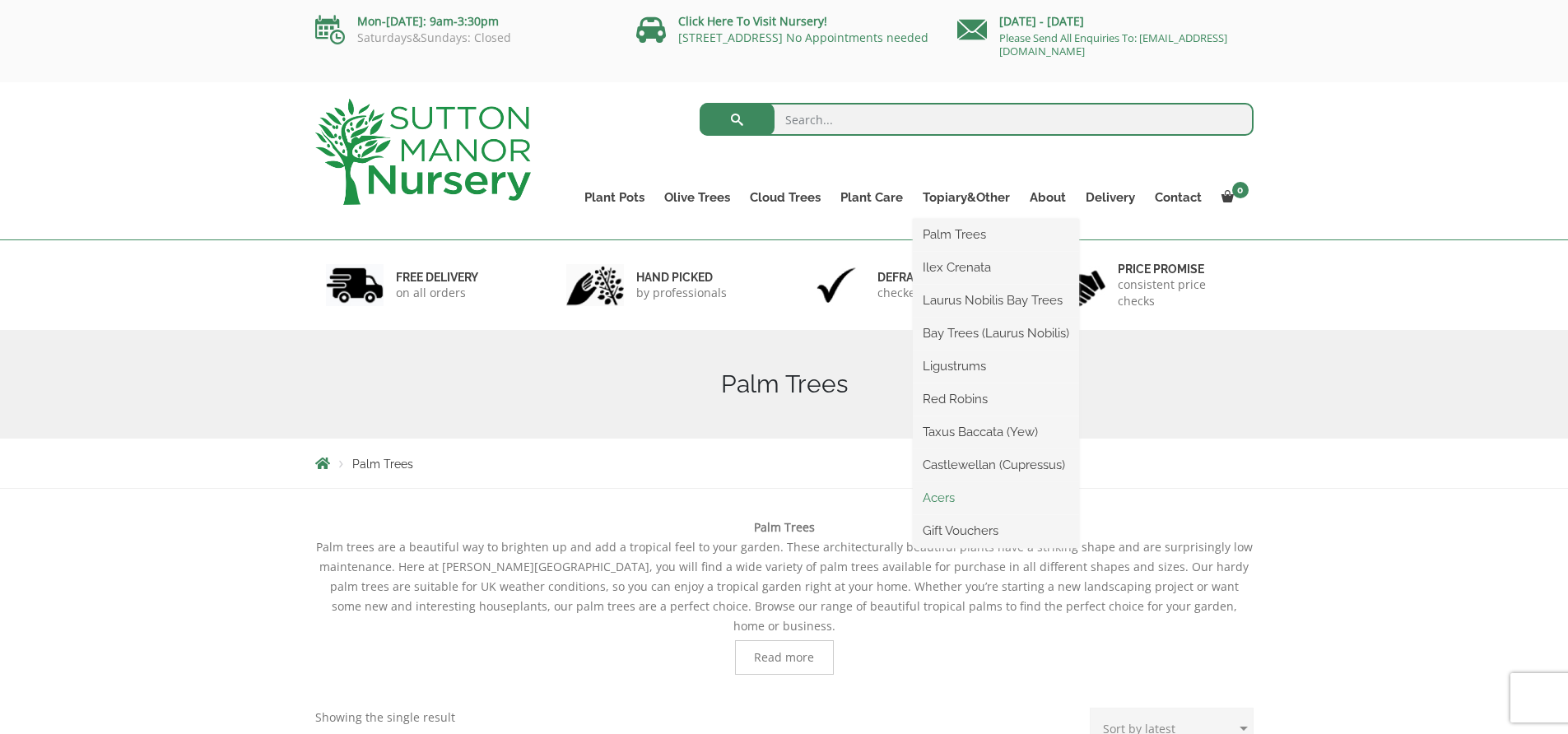
click at [953, 492] on link "Acers" at bounding box center [995, 497] width 166 height 24
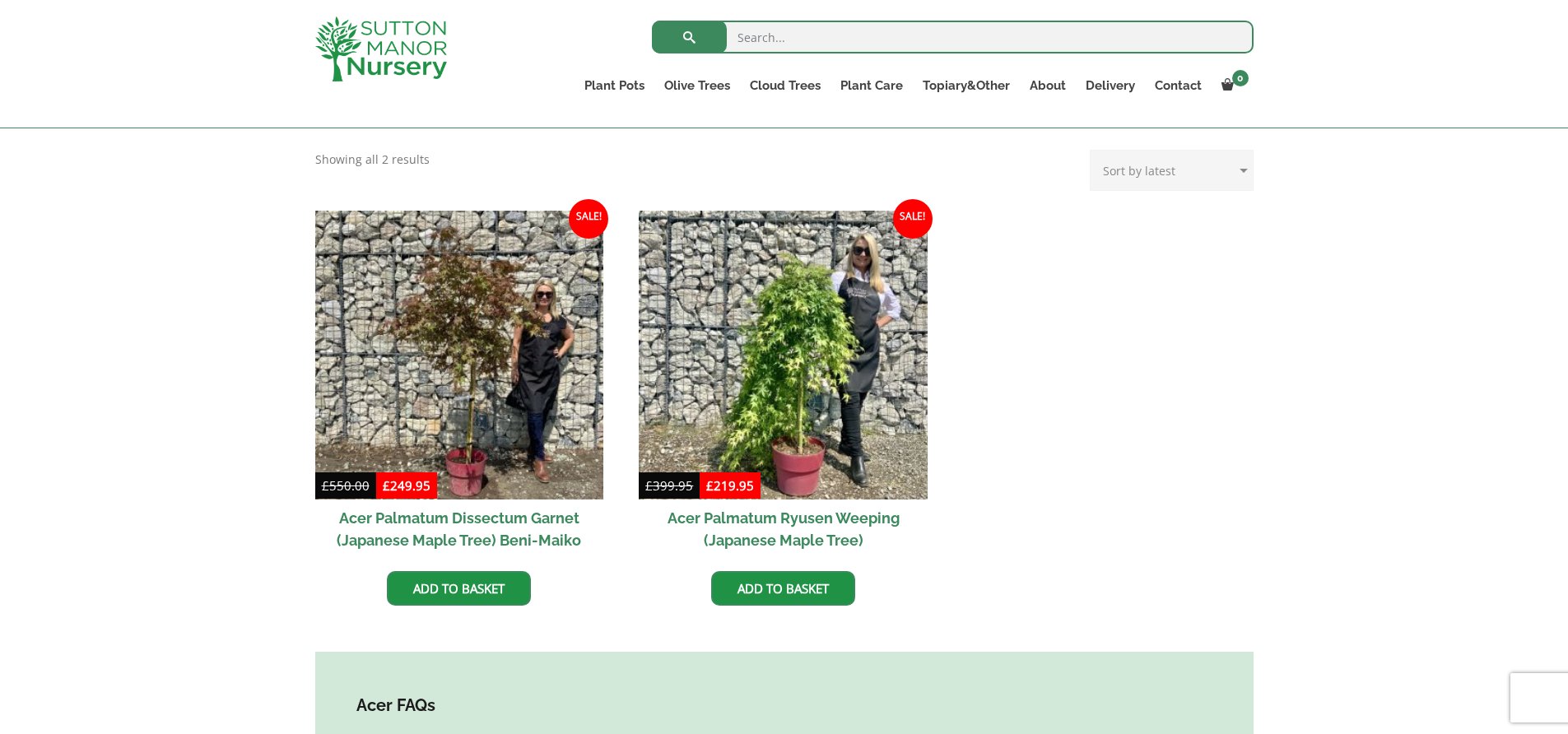
scroll to position [388, 0]
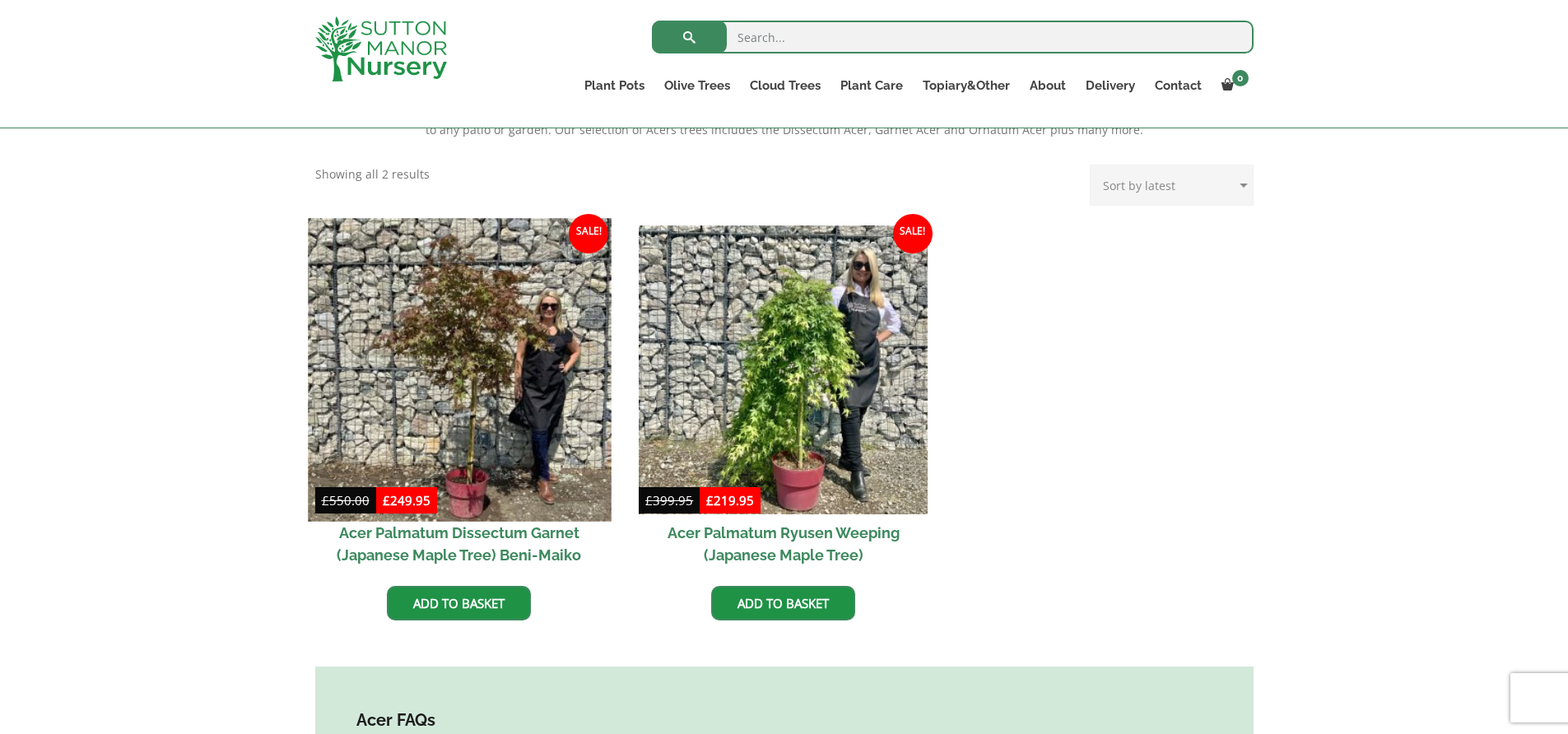
click at [506, 377] on img at bounding box center [459, 369] width 303 height 302
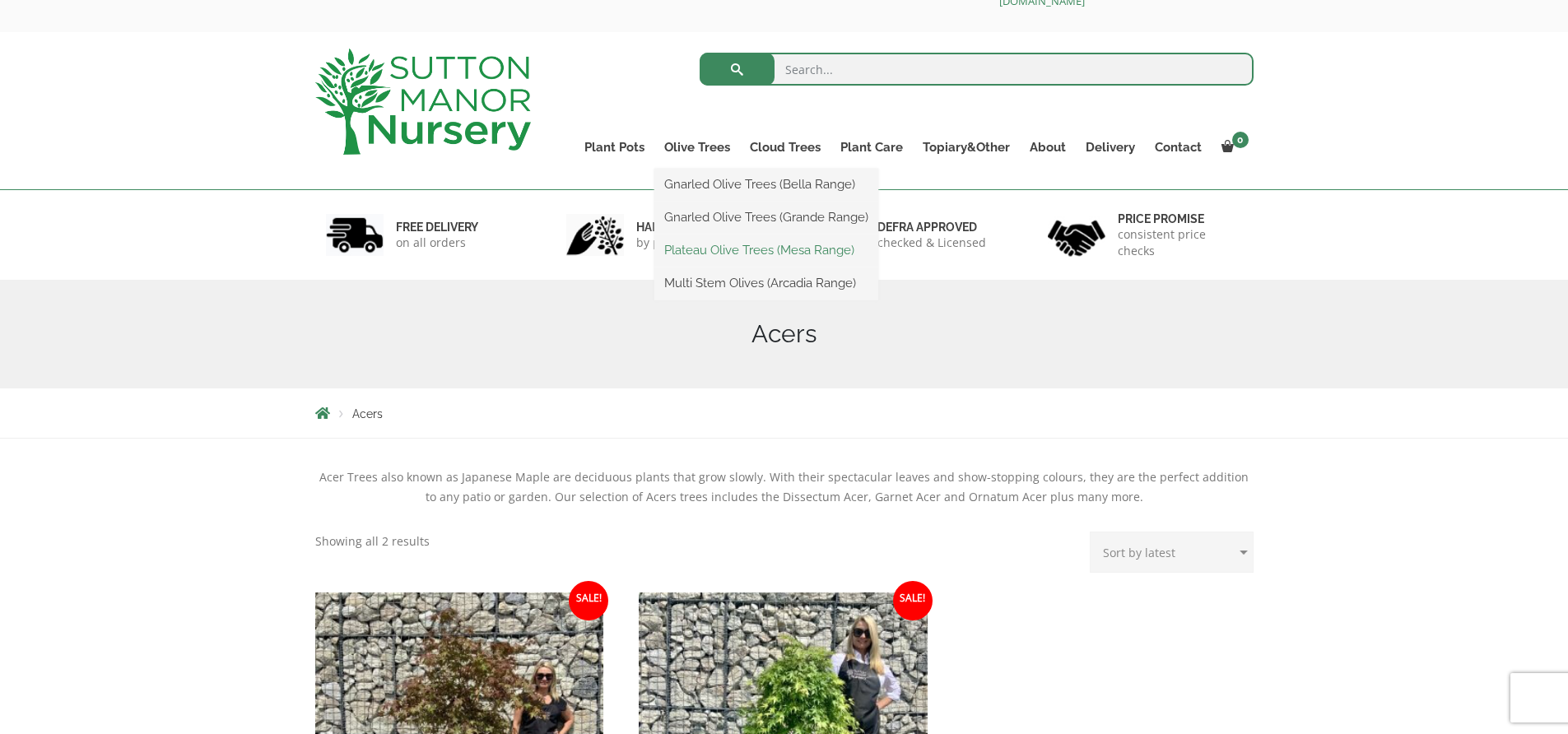
click at [747, 253] on link "Plateau Olive Trees (Mesa Range)" at bounding box center [766, 250] width 224 height 24
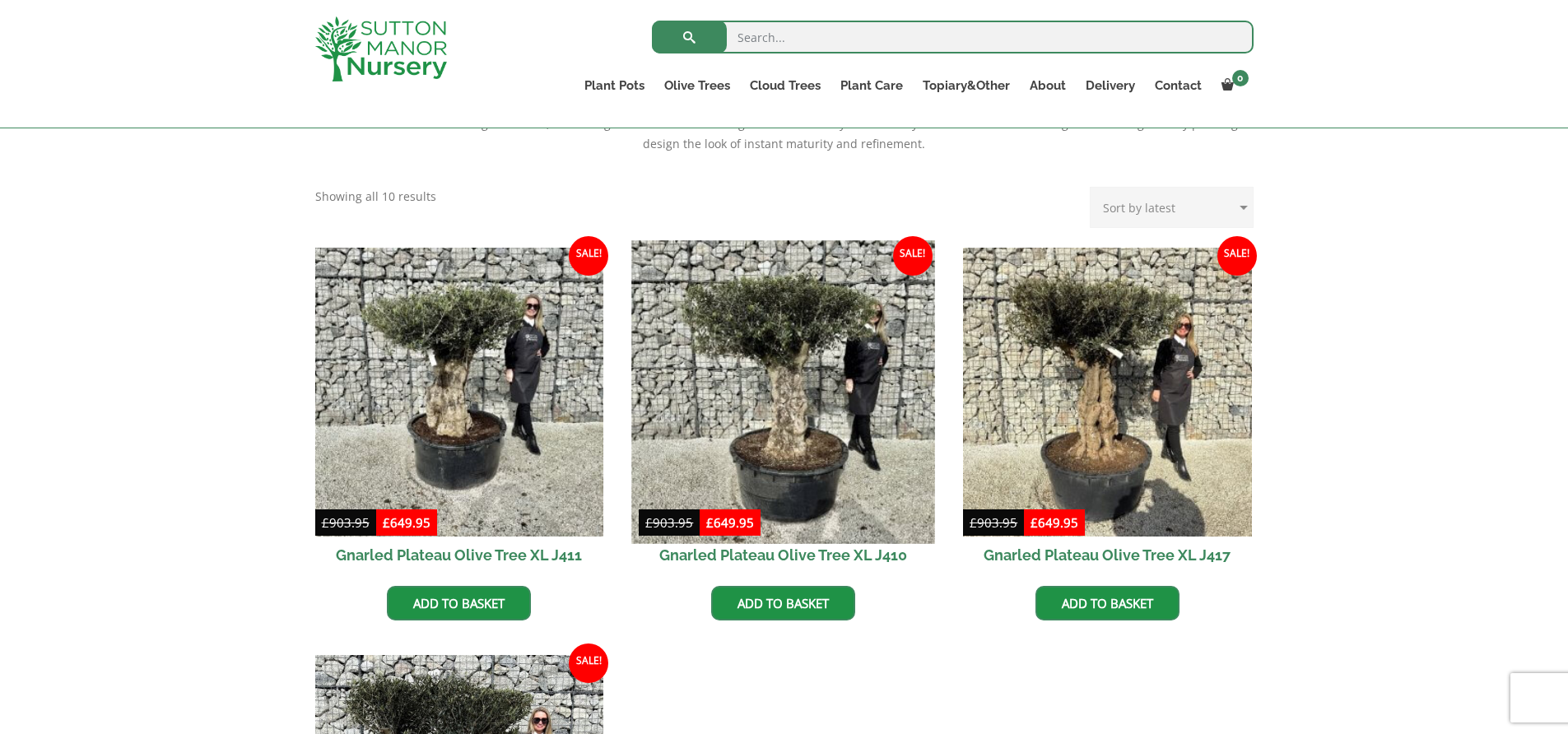
scroll to position [330, 0]
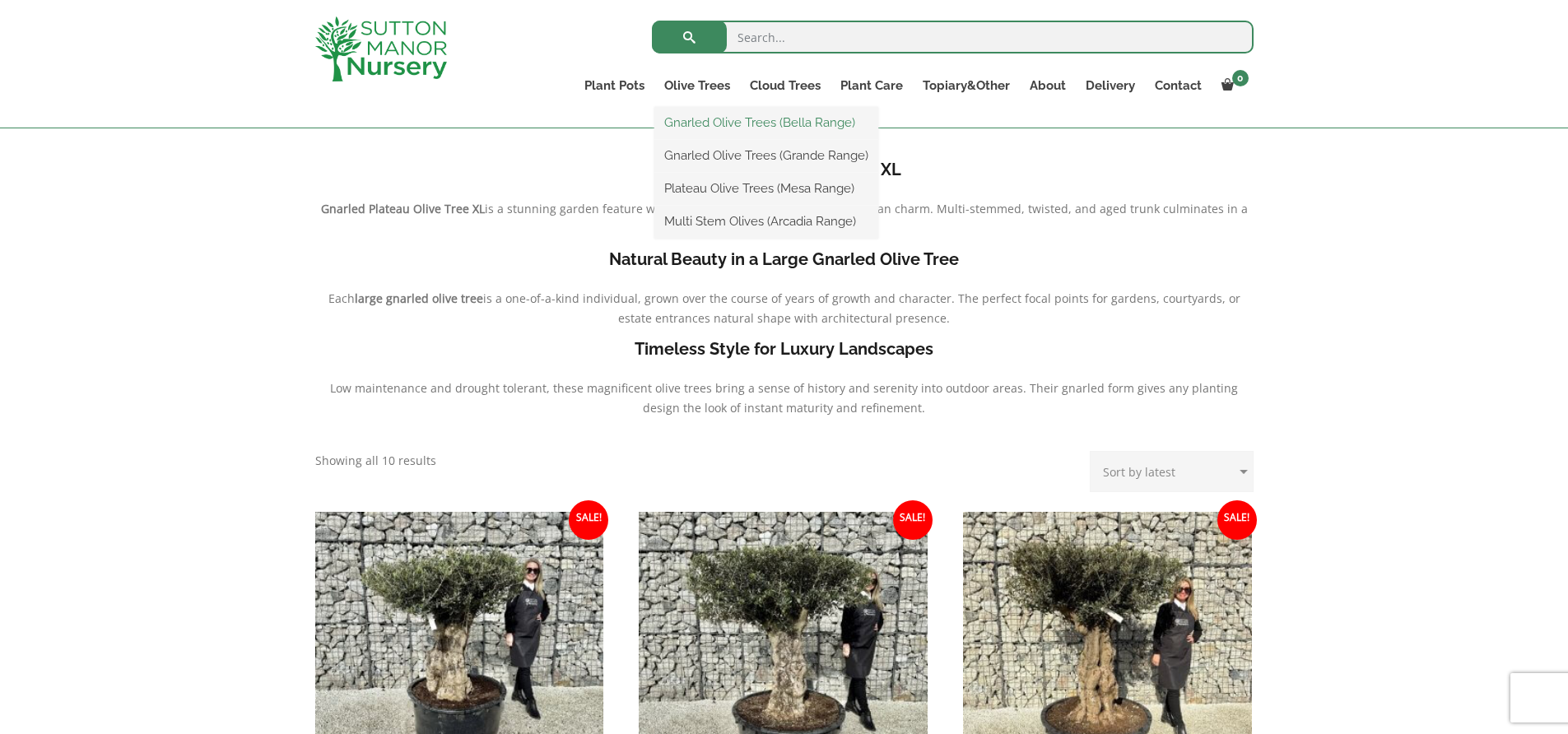
click at [723, 119] on link "Gnarled Olive Trees (Bella Range)" at bounding box center [766, 123] width 224 height 24
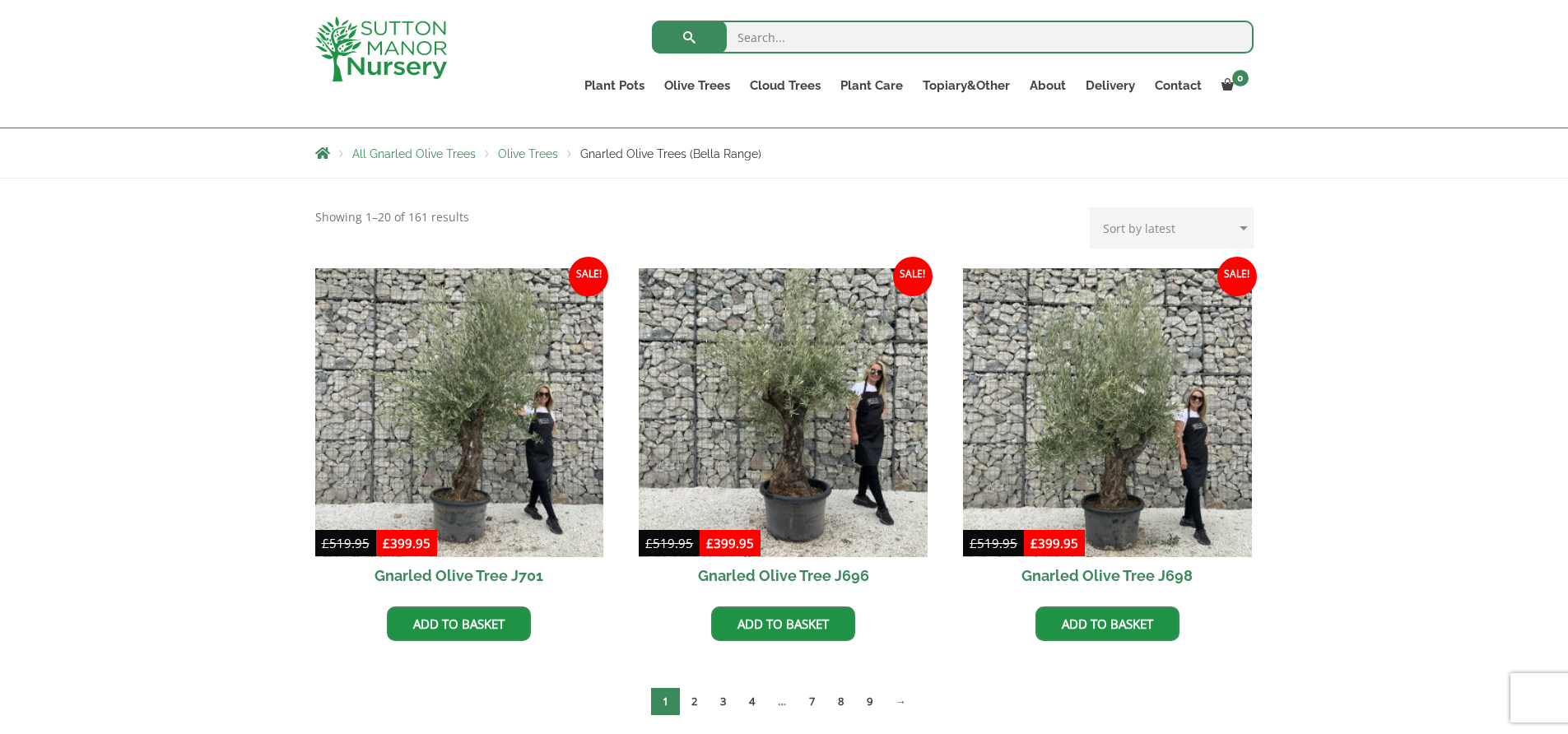
scroll to position [171, 0]
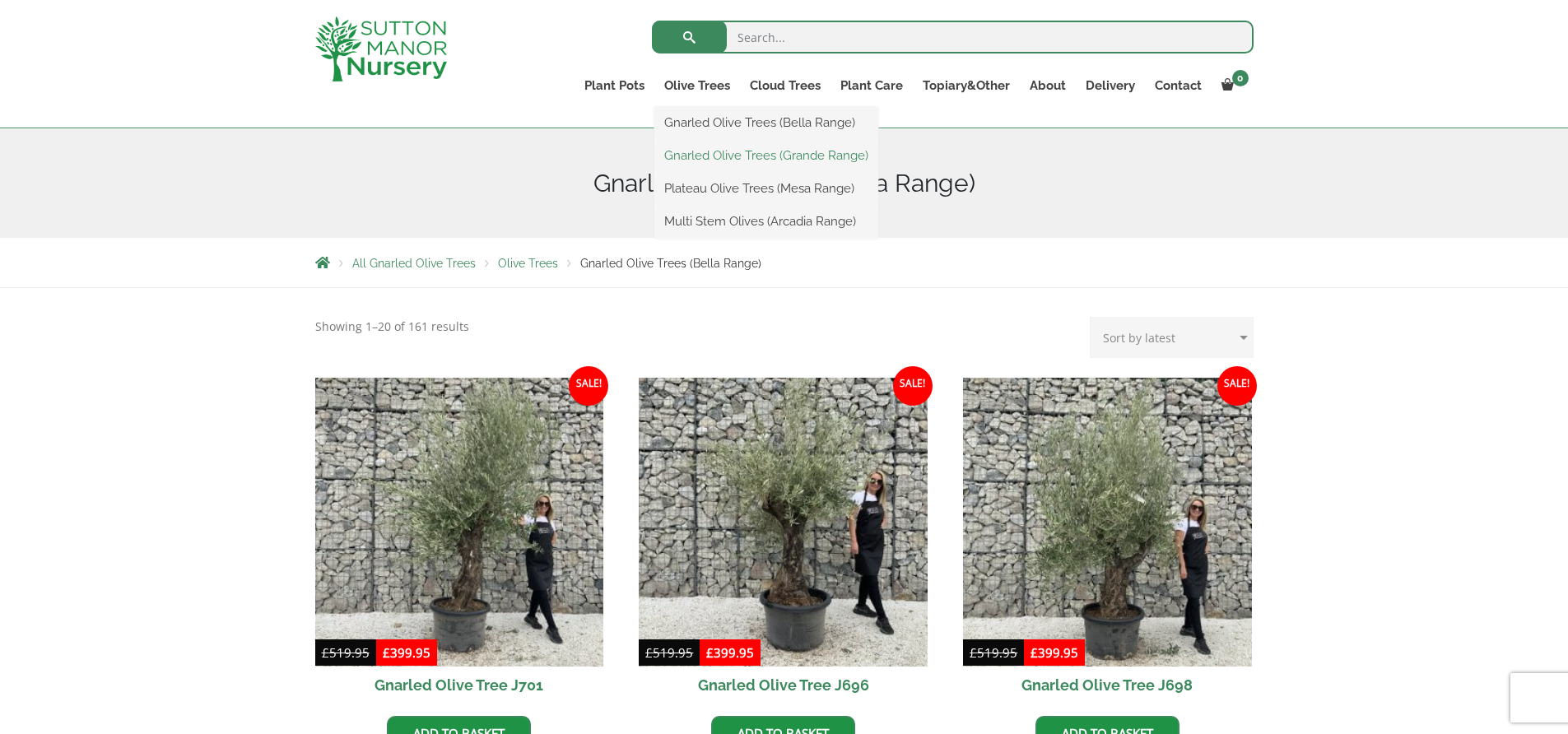
click at [741, 159] on link "Gnarled Olive Trees (Grande Range)" at bounding box center [766, 155] width 224 height 24
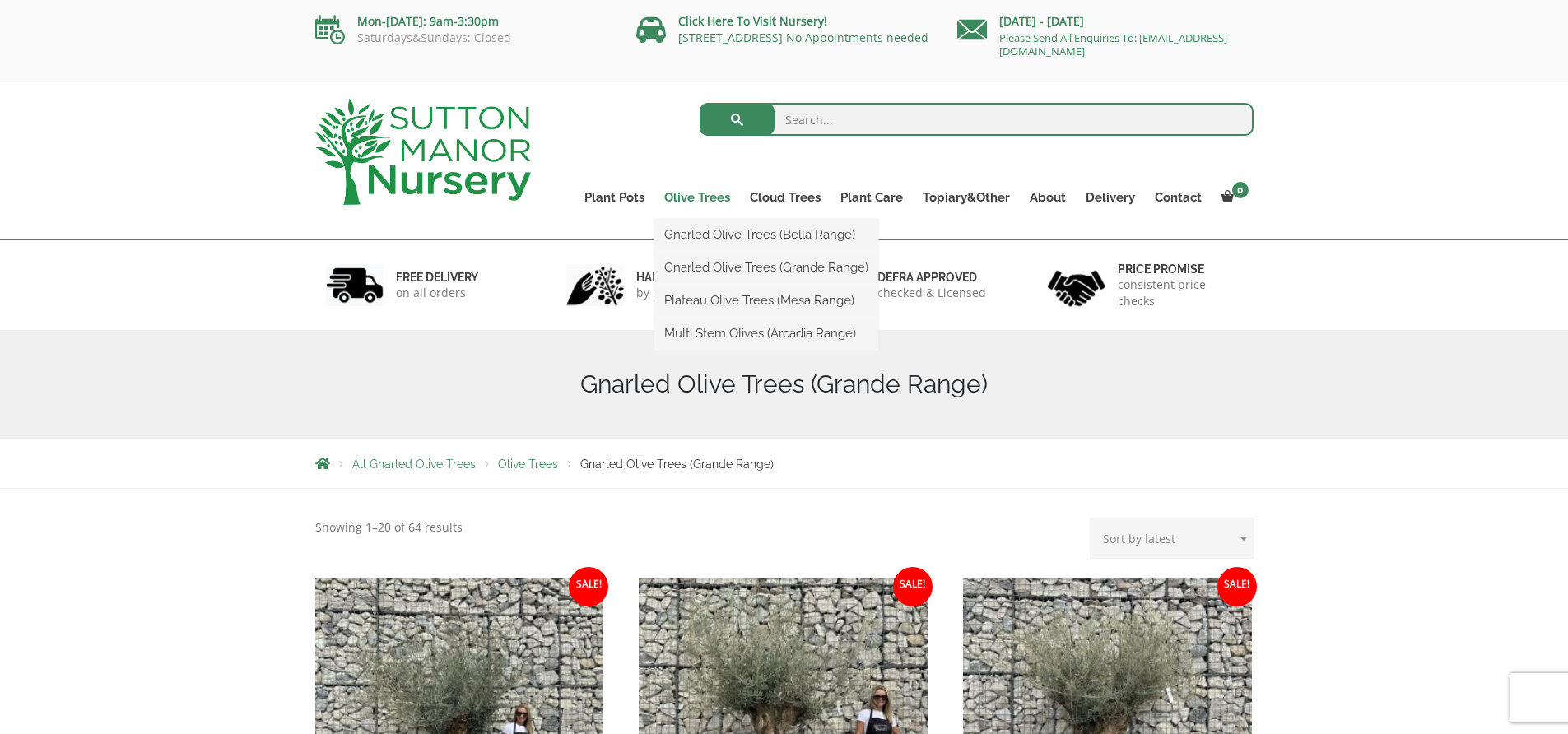
click at [708, 187] on link "Olive Trees" at bounding box center [697, 198] width 85 height 23
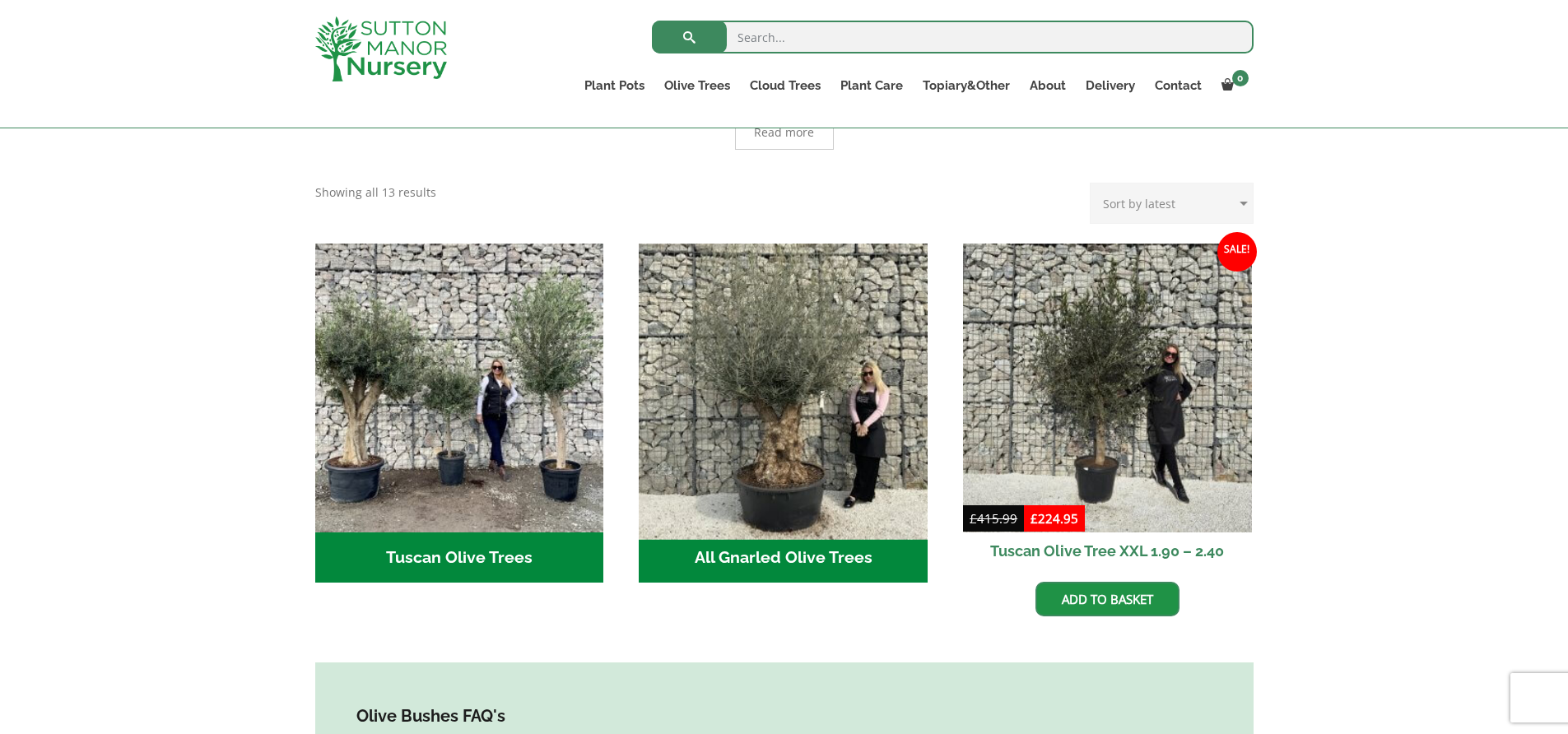
scroll to position [496, 0]
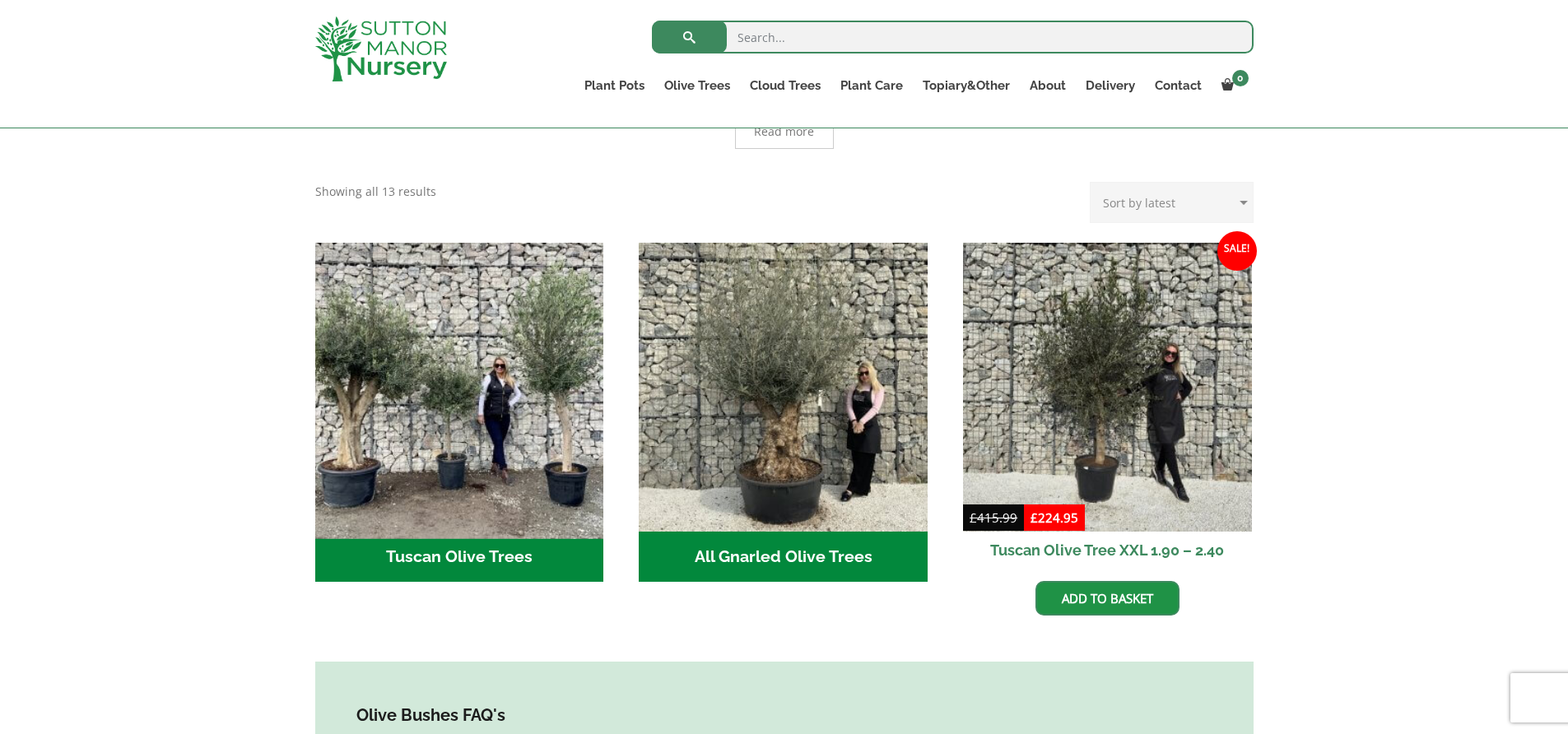
click at [519, 303] on img "Visit product category Tuscan Olive Trees" at bounding box center [459, 386] width 303 height 302
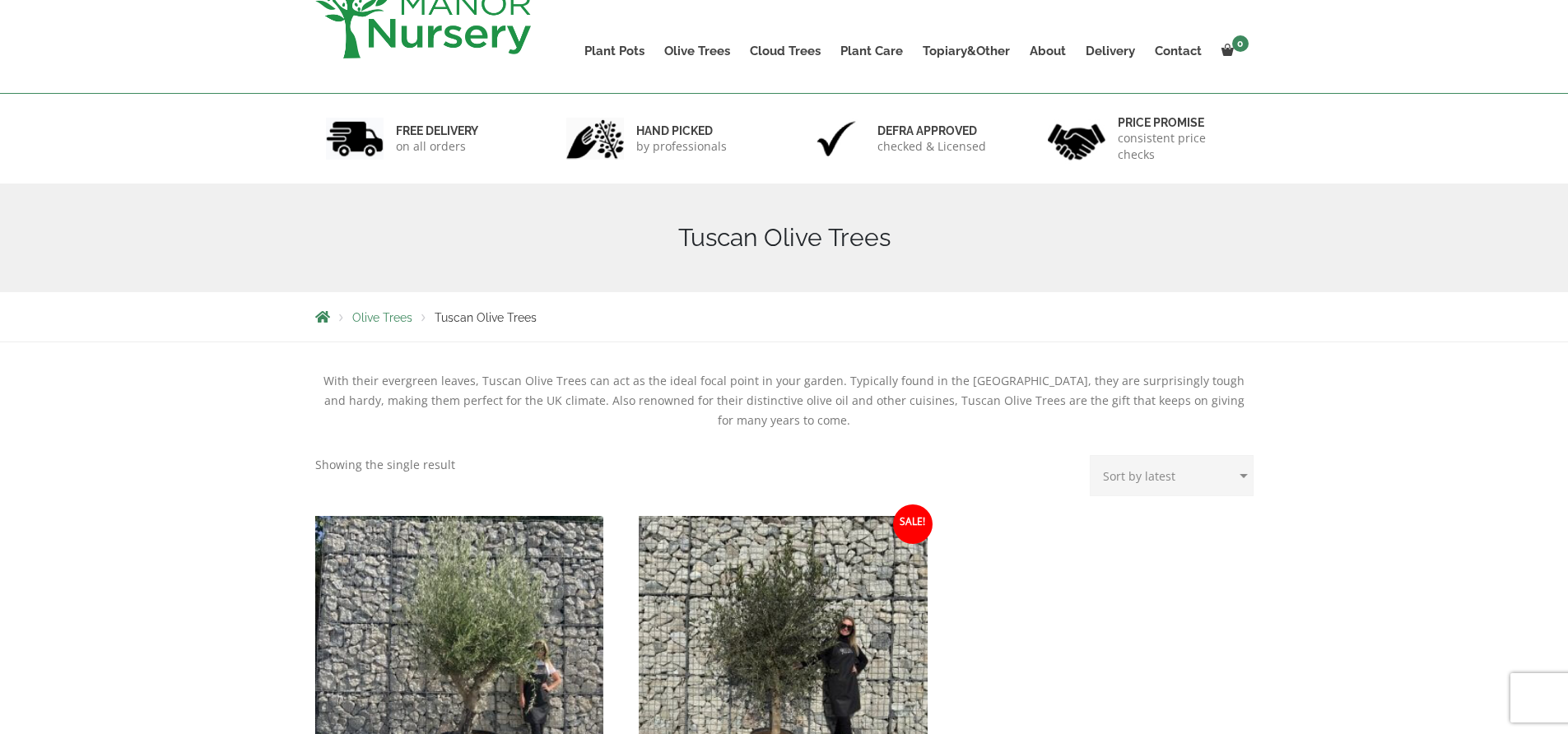
scroll to position [517, 0]
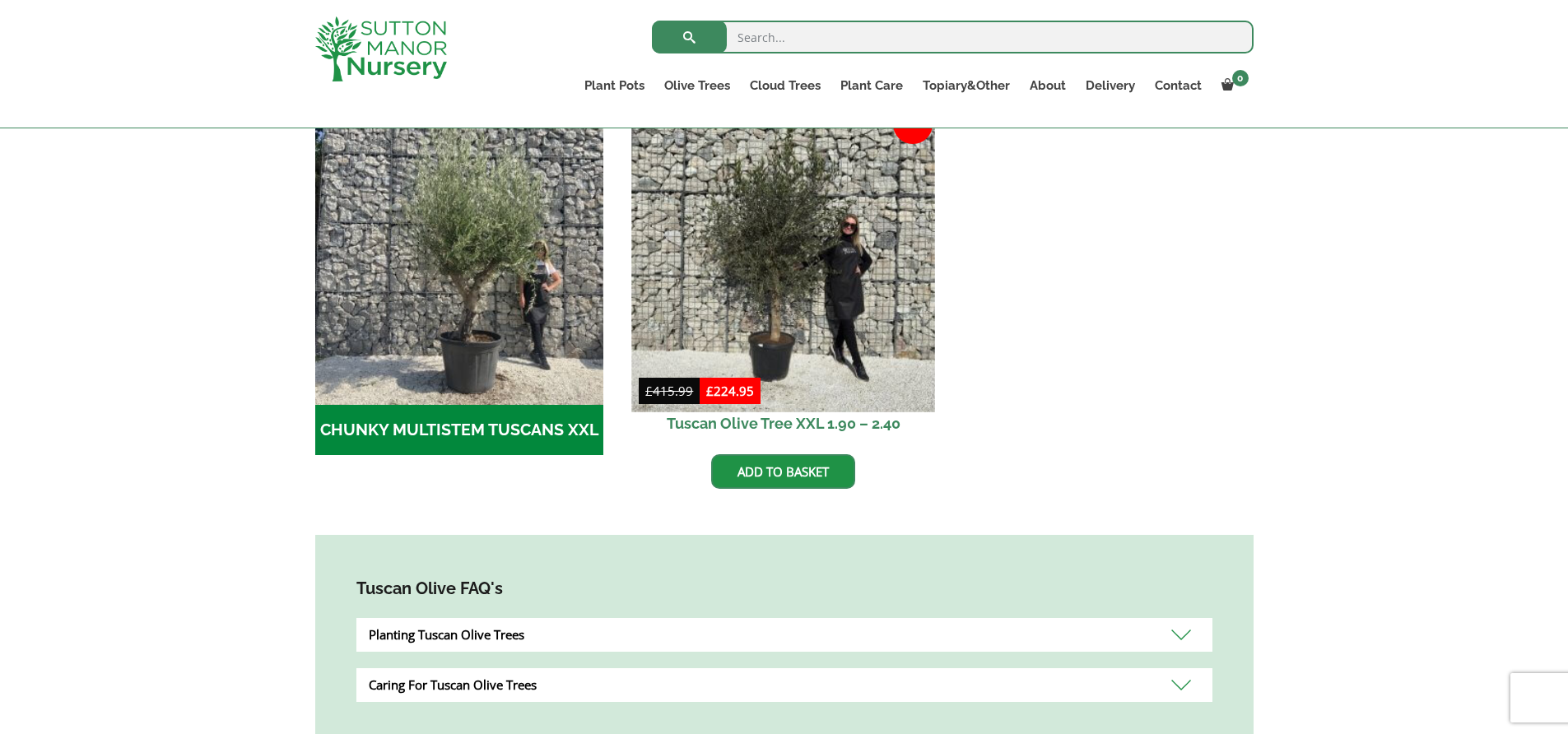
click at [780, 287] on img at bounding box center [783, 259] width 303 height 302
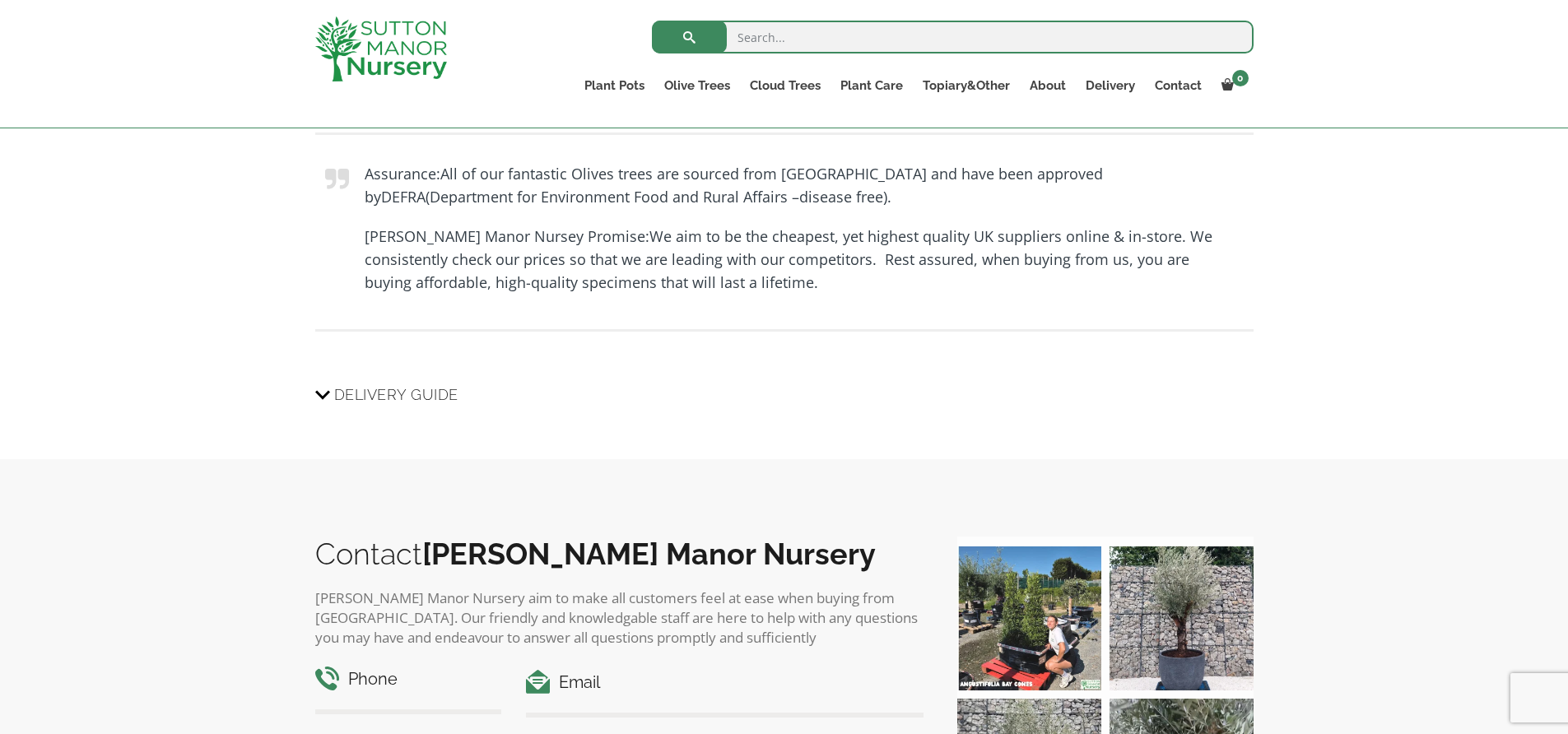
scroll to position [1115, 0]
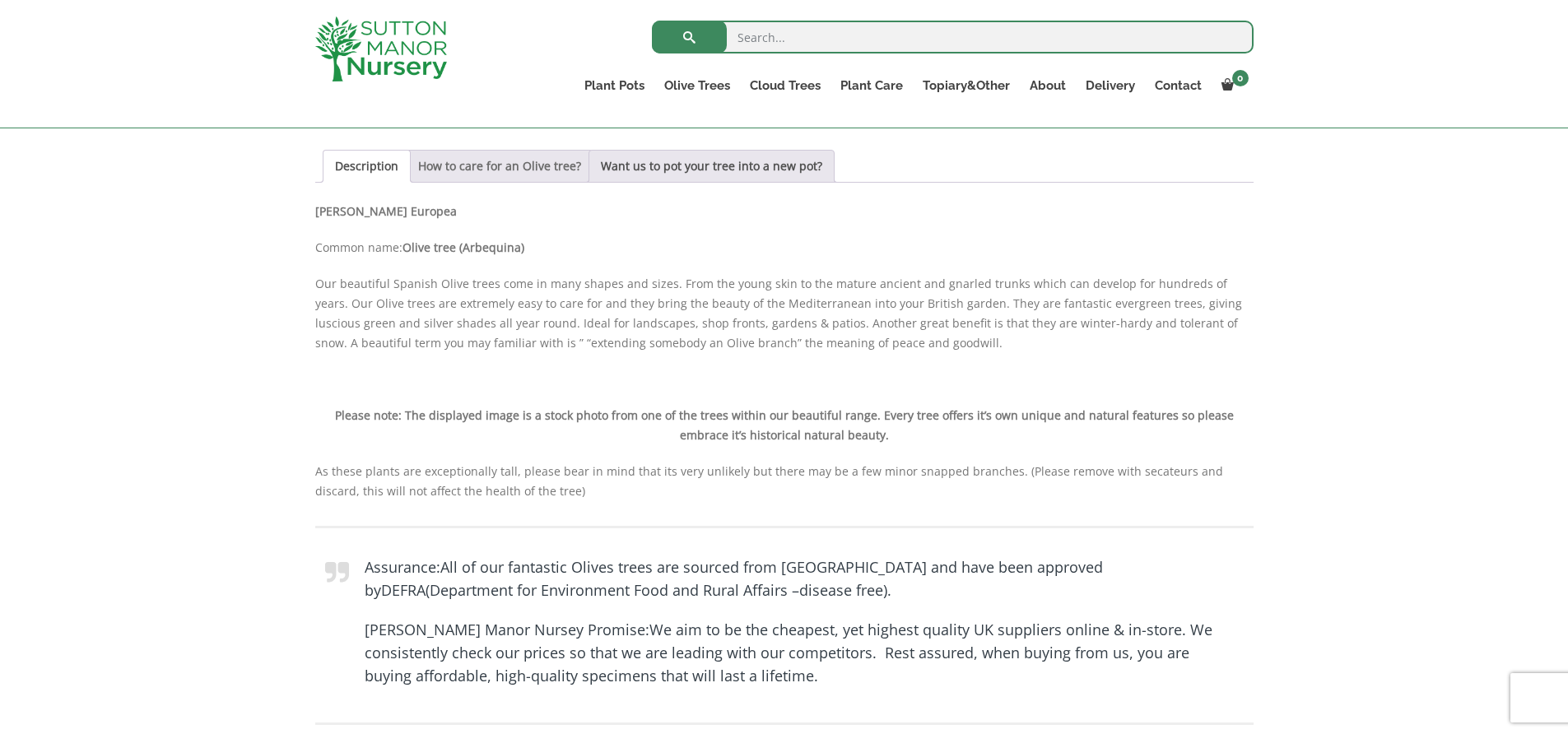
click at [553, 169] on link "How to care for an Olive tree?" at bounding box center [499, 166] width 163 height 31
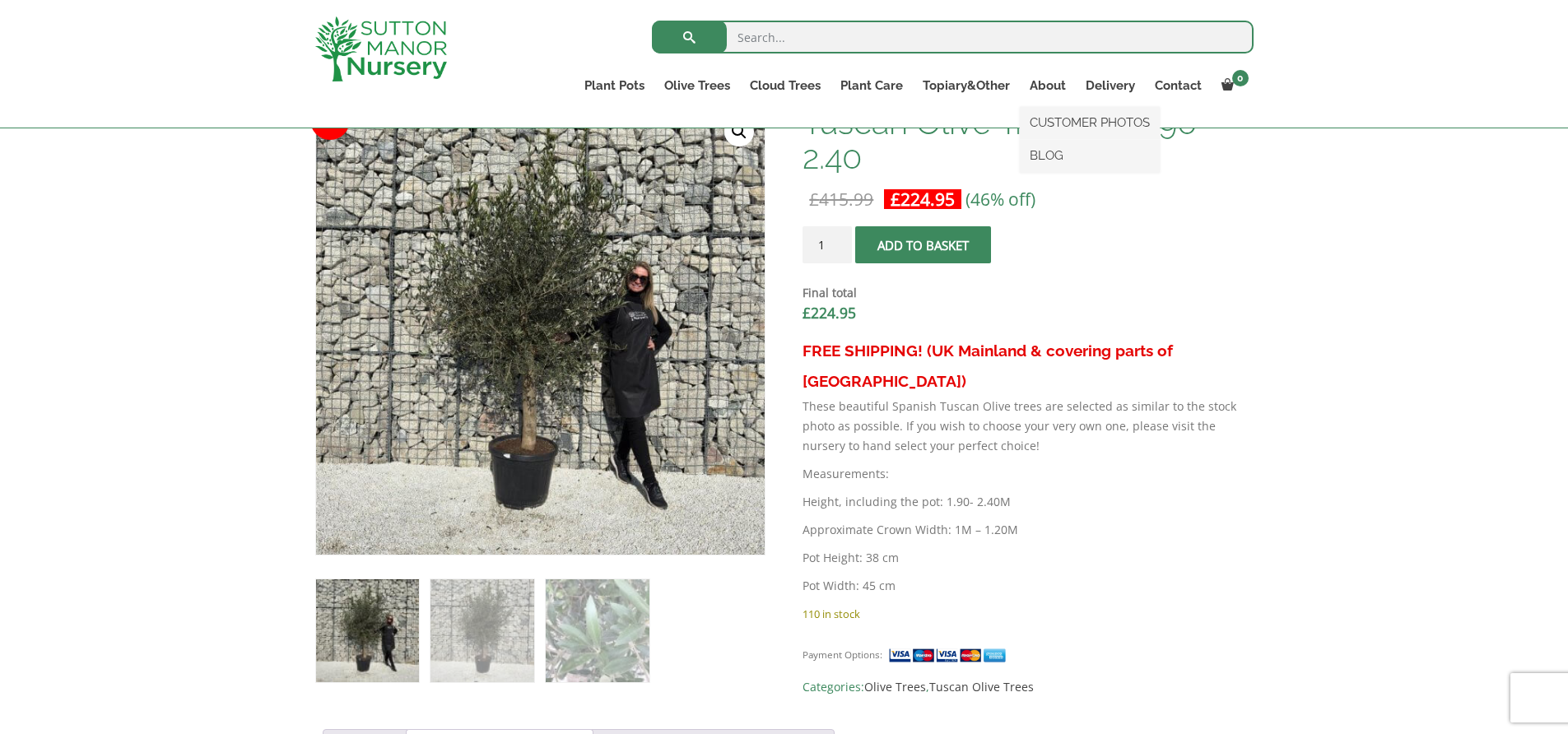
scroll to position [0, 0]
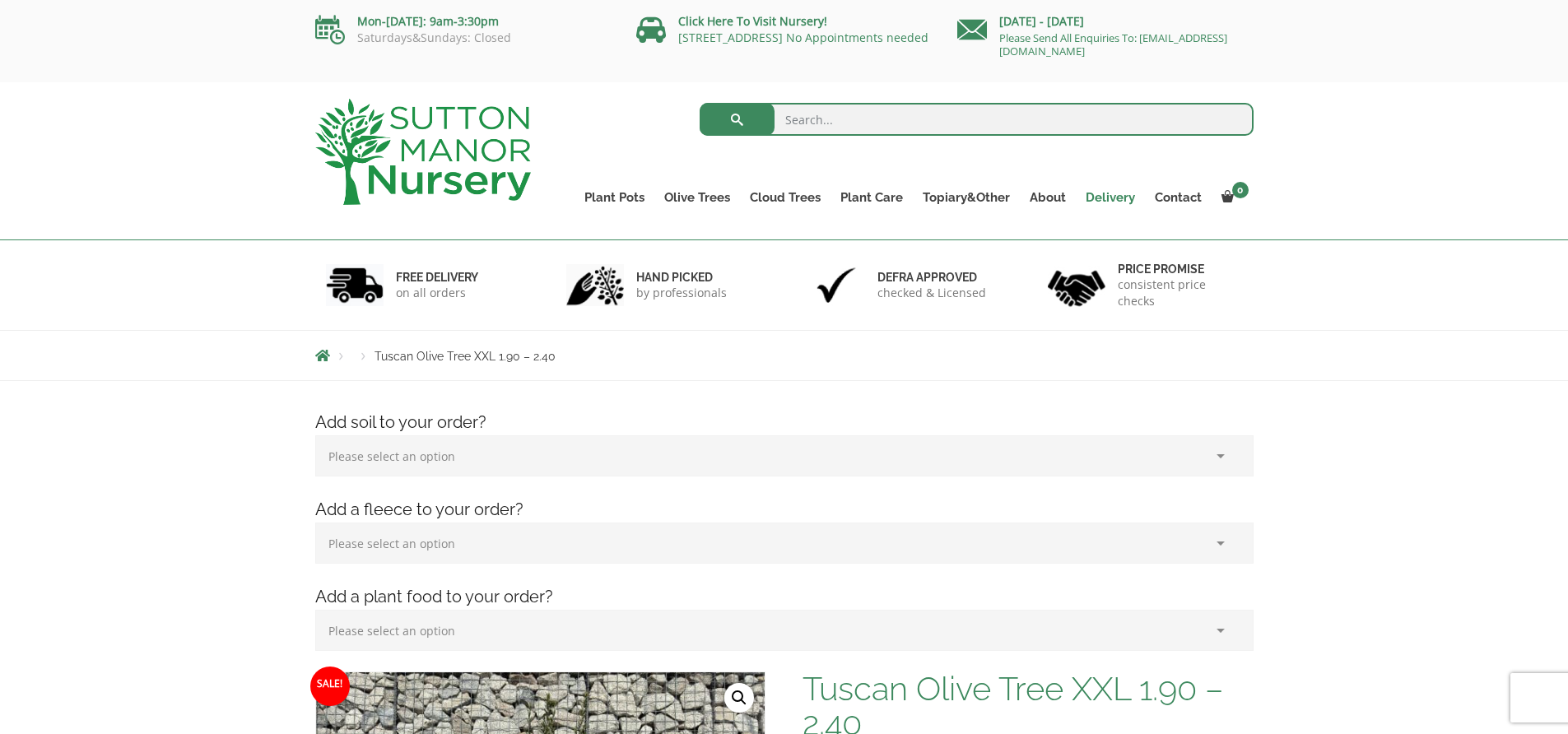
click at [1129, 199] on link "Delivery" at bounding box center [1110, 198] width 69 height 23
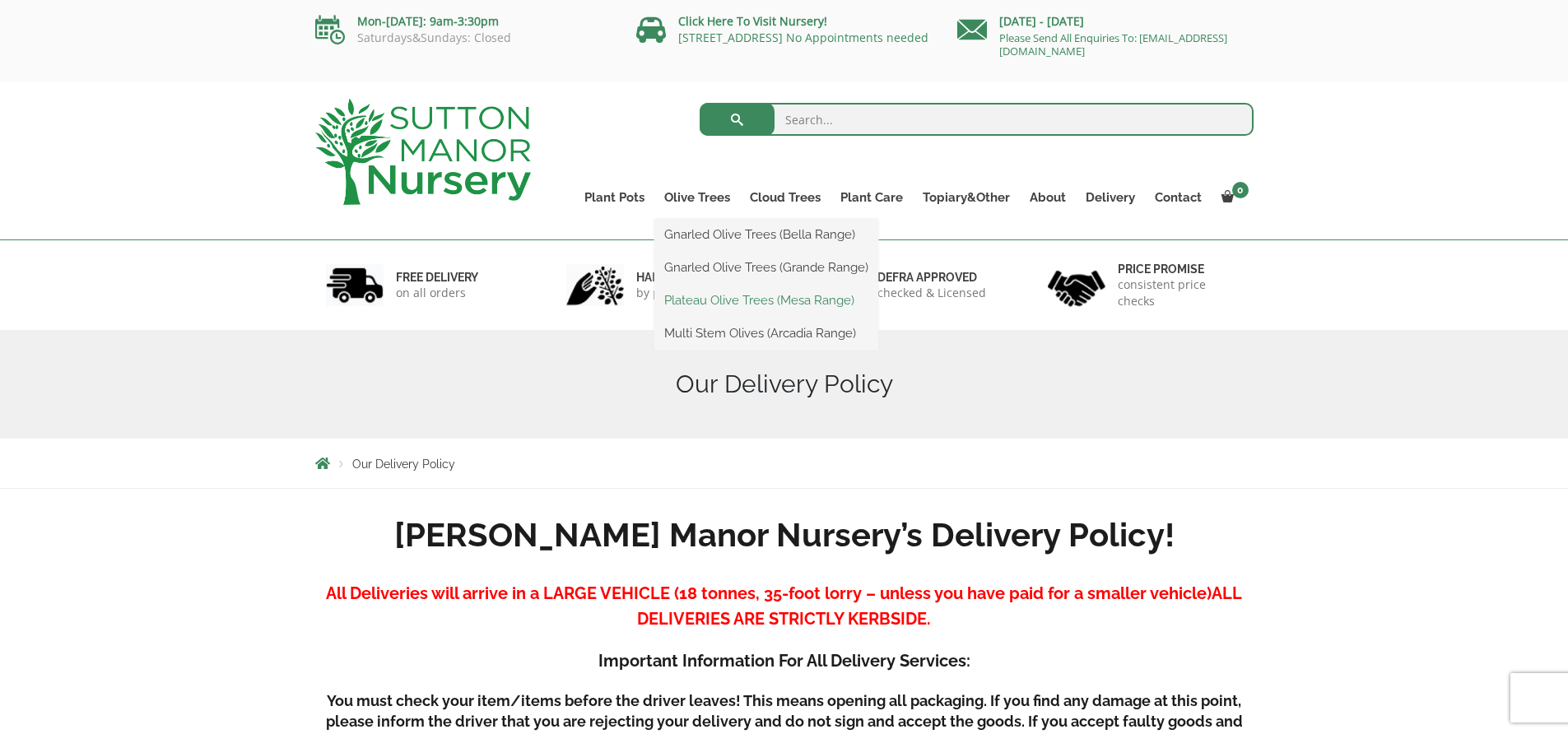
click at [756, 306] on link "Plateau Olive Trees (Mesa Range)" at bounding box center [766, 301] width 224 height 24
